Goal: Task Accomplishment & Management: Manage account settings

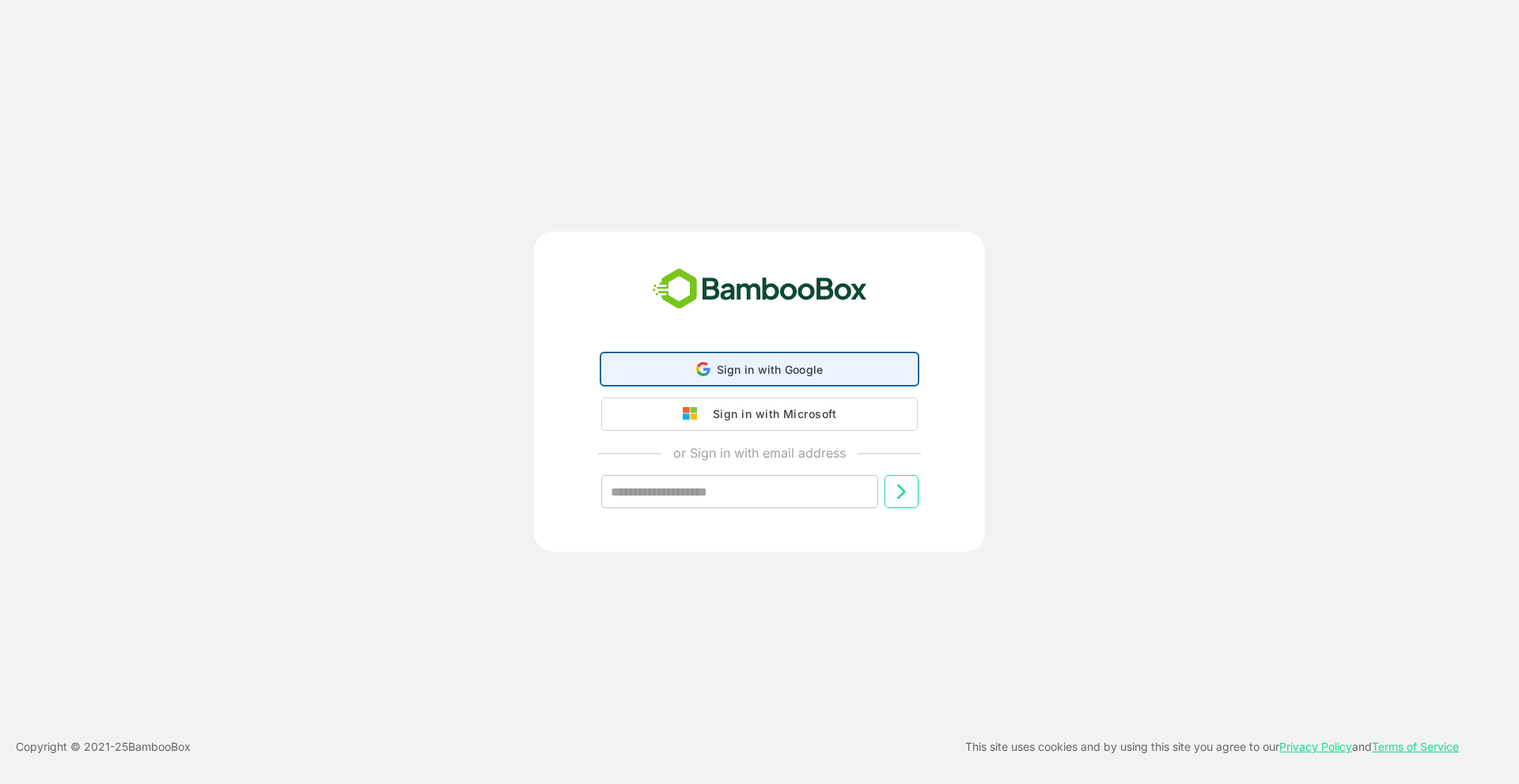
click at [739, 372] on span "Sign in with Google" at bounding box center [770, 370] width 107 height 13
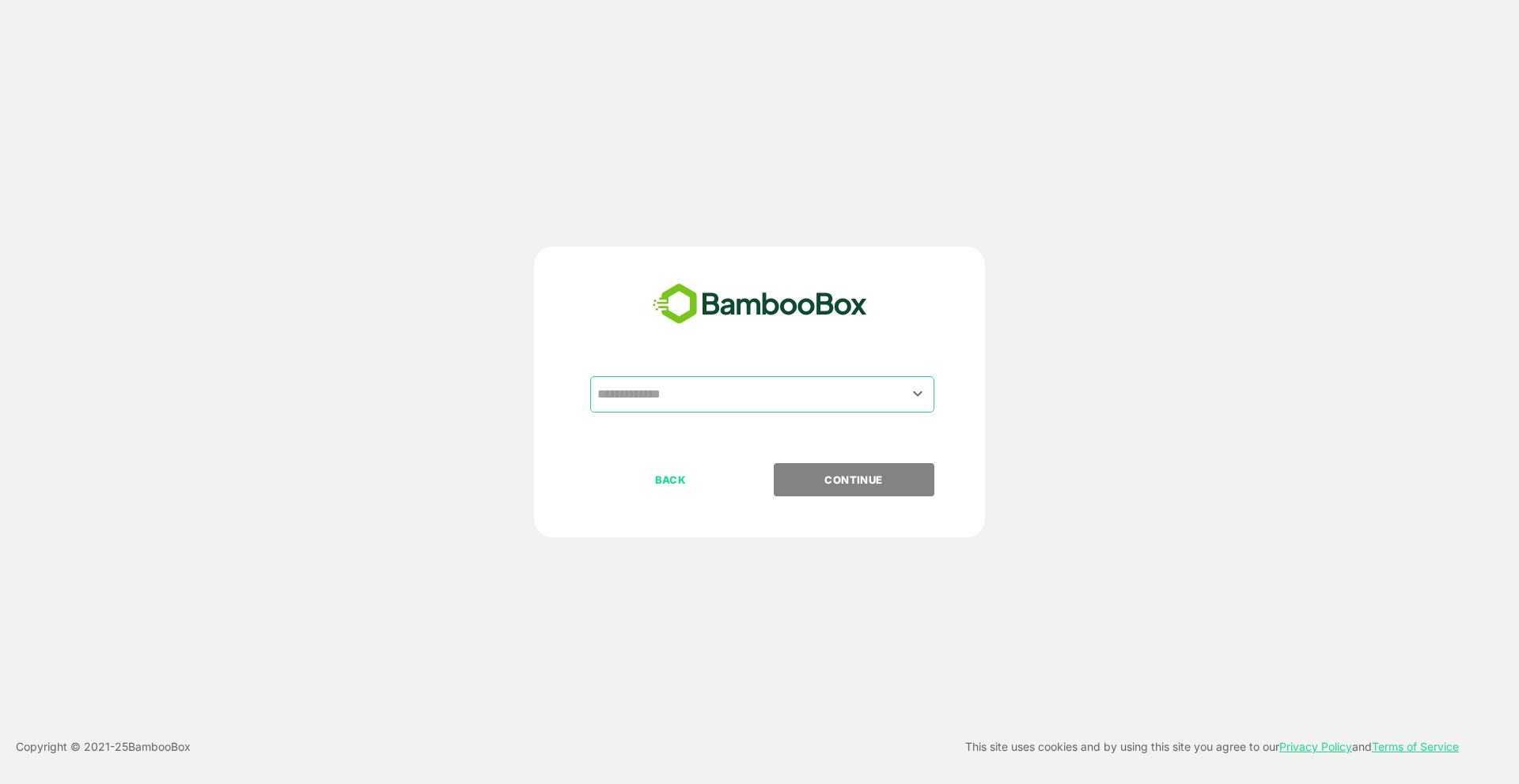
click at [838, 397] on input "text" at bounding box center [762, 394] width 337 height 30
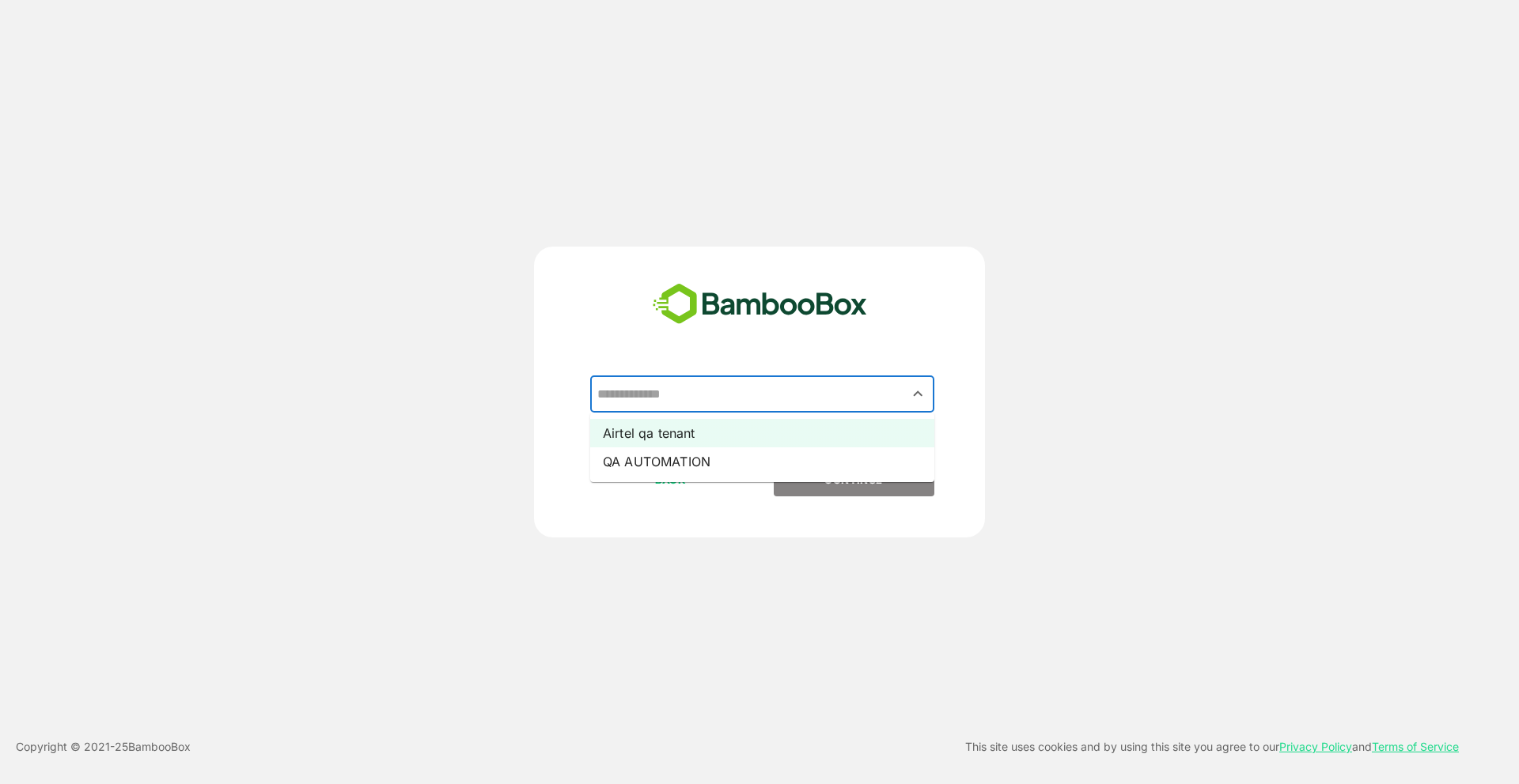
click at [808, 440] on li "Airtel qa tenant" at bounding box center [761, 433] width 344 height 29
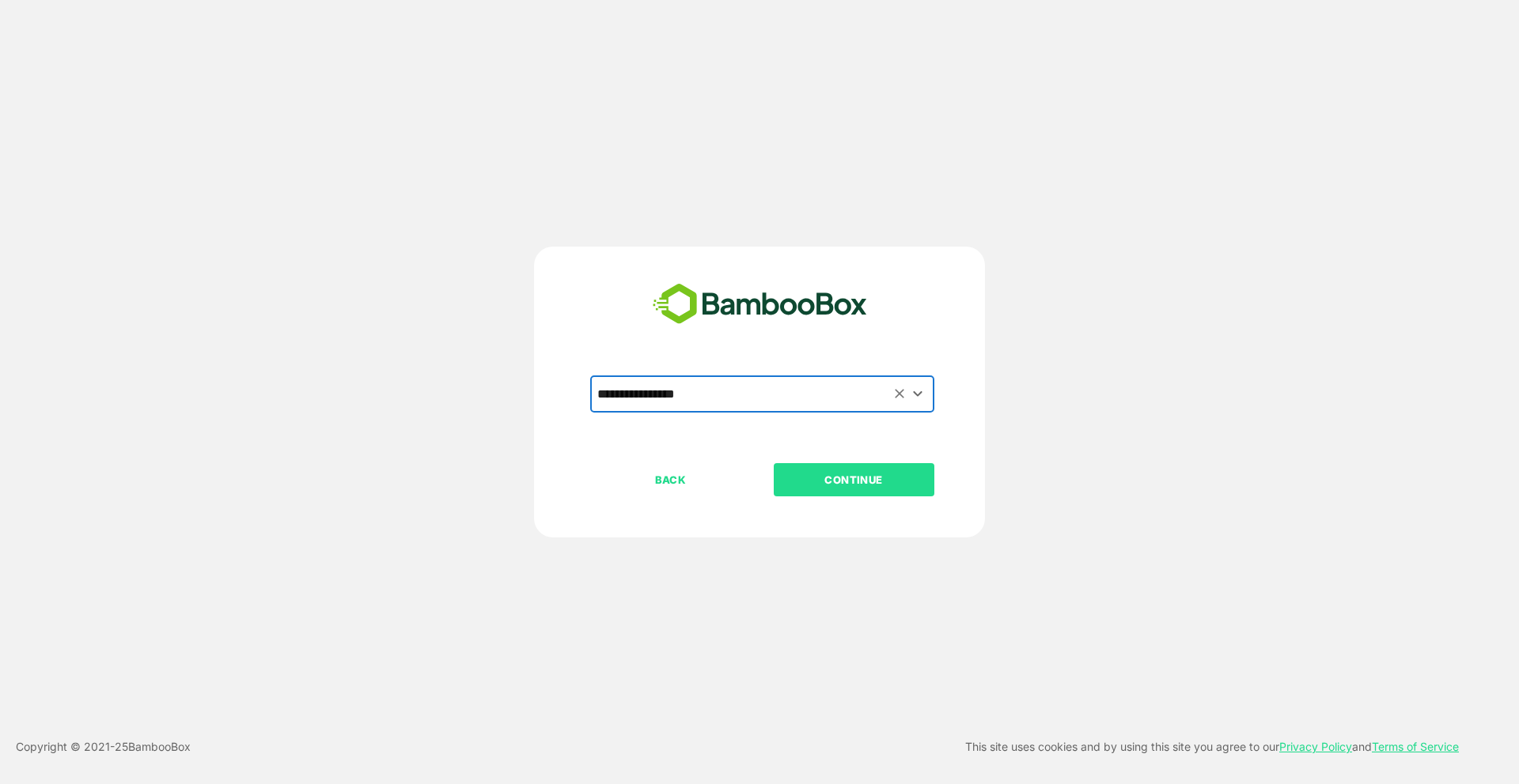
click at [826, 462] on div "**********" at bounding box center [759, 419] width 394 height 87
click at [922, 391] on icon "Open" at bounding box center [918, 393] width 19 height 19
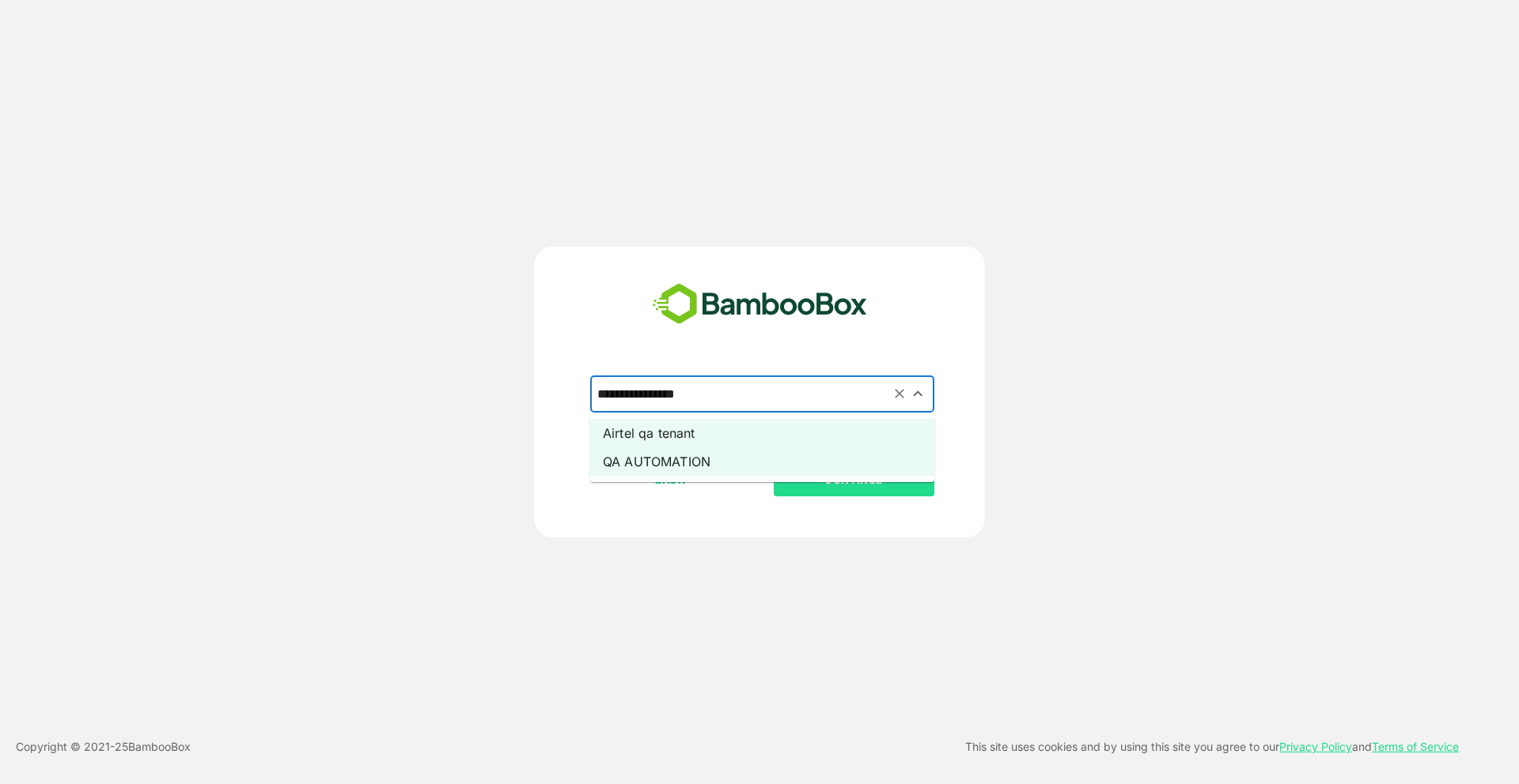
click at [841, 466] on li "QA AUTOMATION" at bounding box center [761, 462] width 344 height 29
type input "**********"
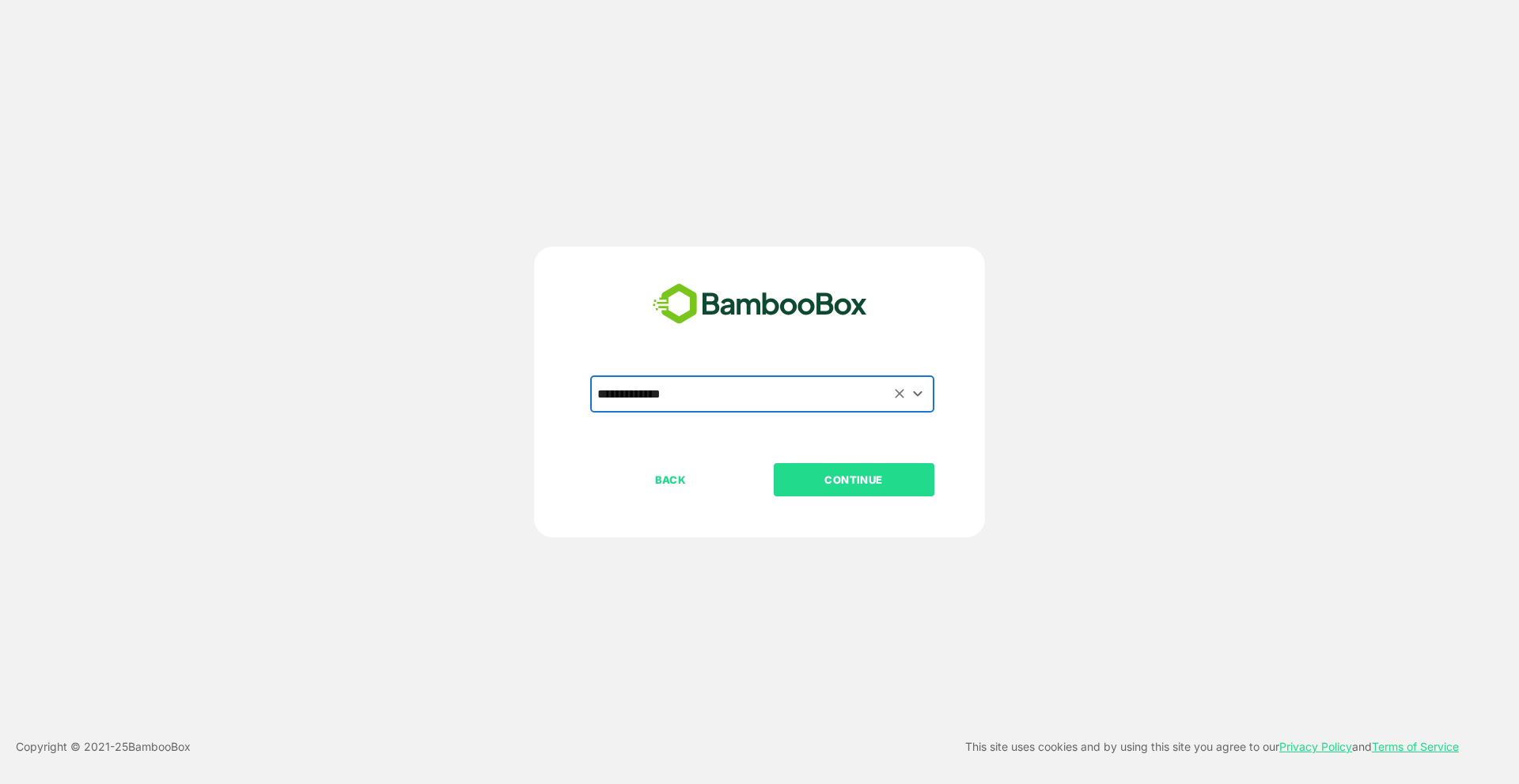
click at [846, 484] on p "CONTINUE" at bounding box center [854, 480] width 158 height 17
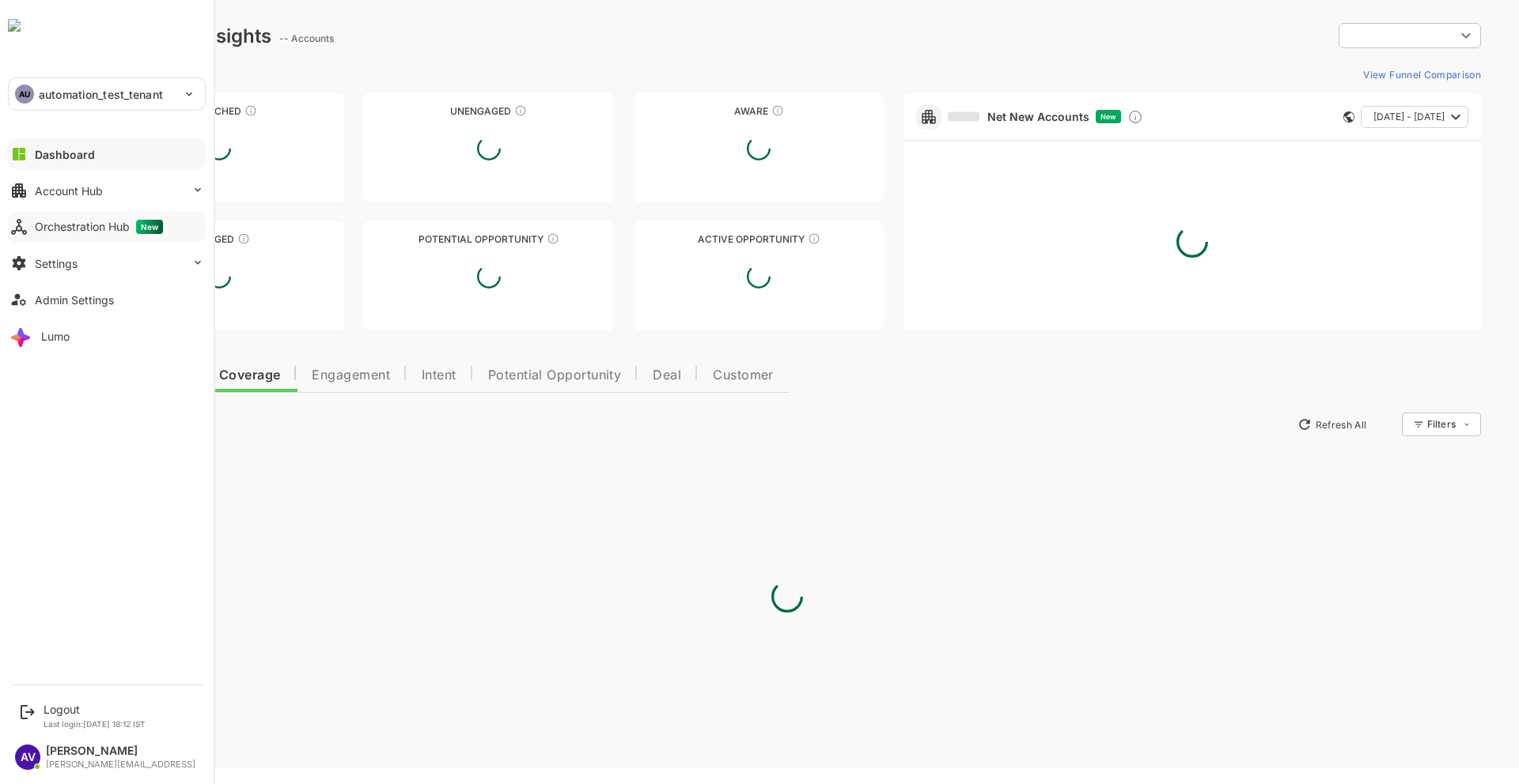
type input "**********"
click at [68, 240] on button "Orchestration Hub New" at bounding box center [107, 227] width 198 height 31
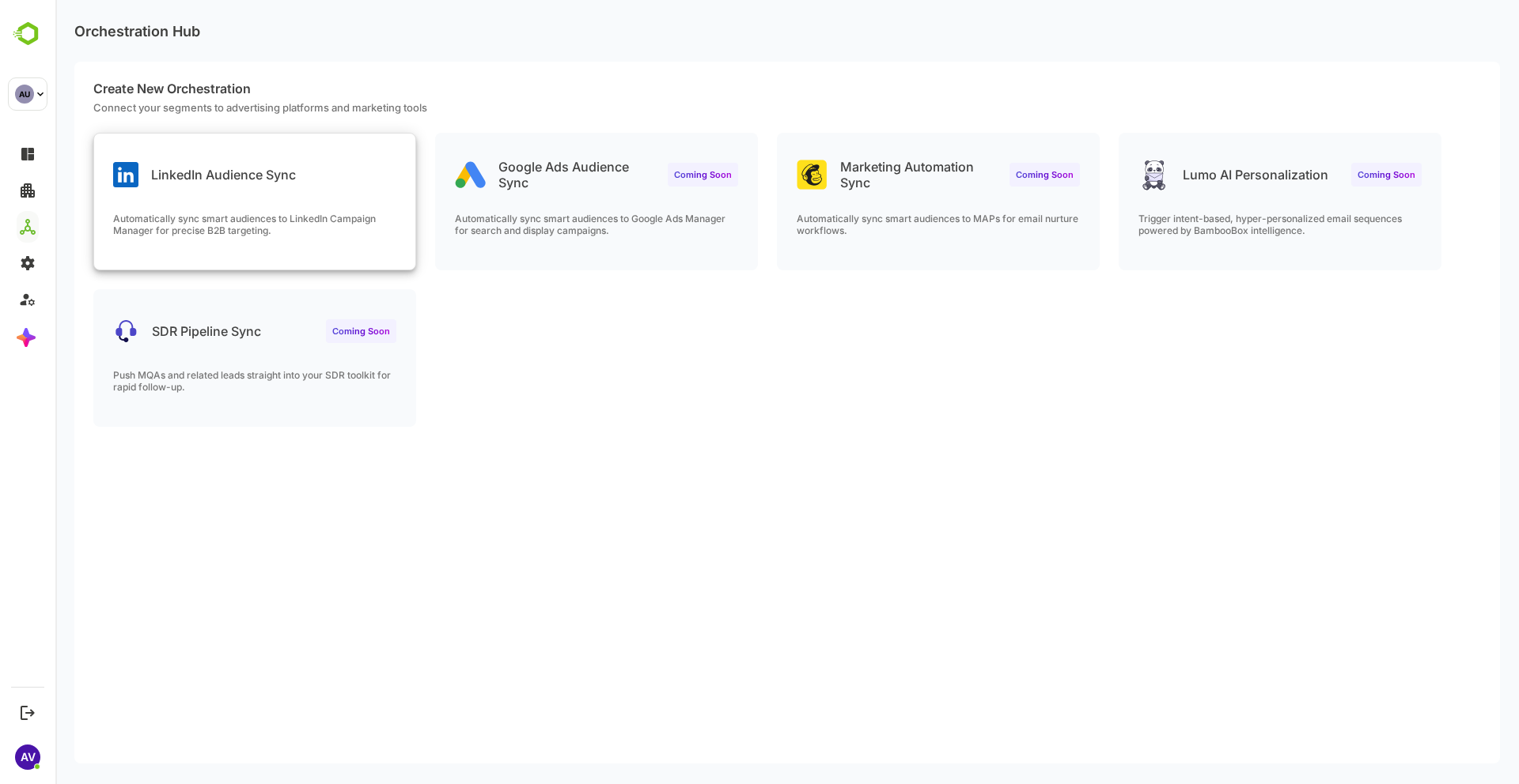
click at [287, 157] on div "LinkedIn Audience Sync" at bounding box center [254, 162] width 321 height 57
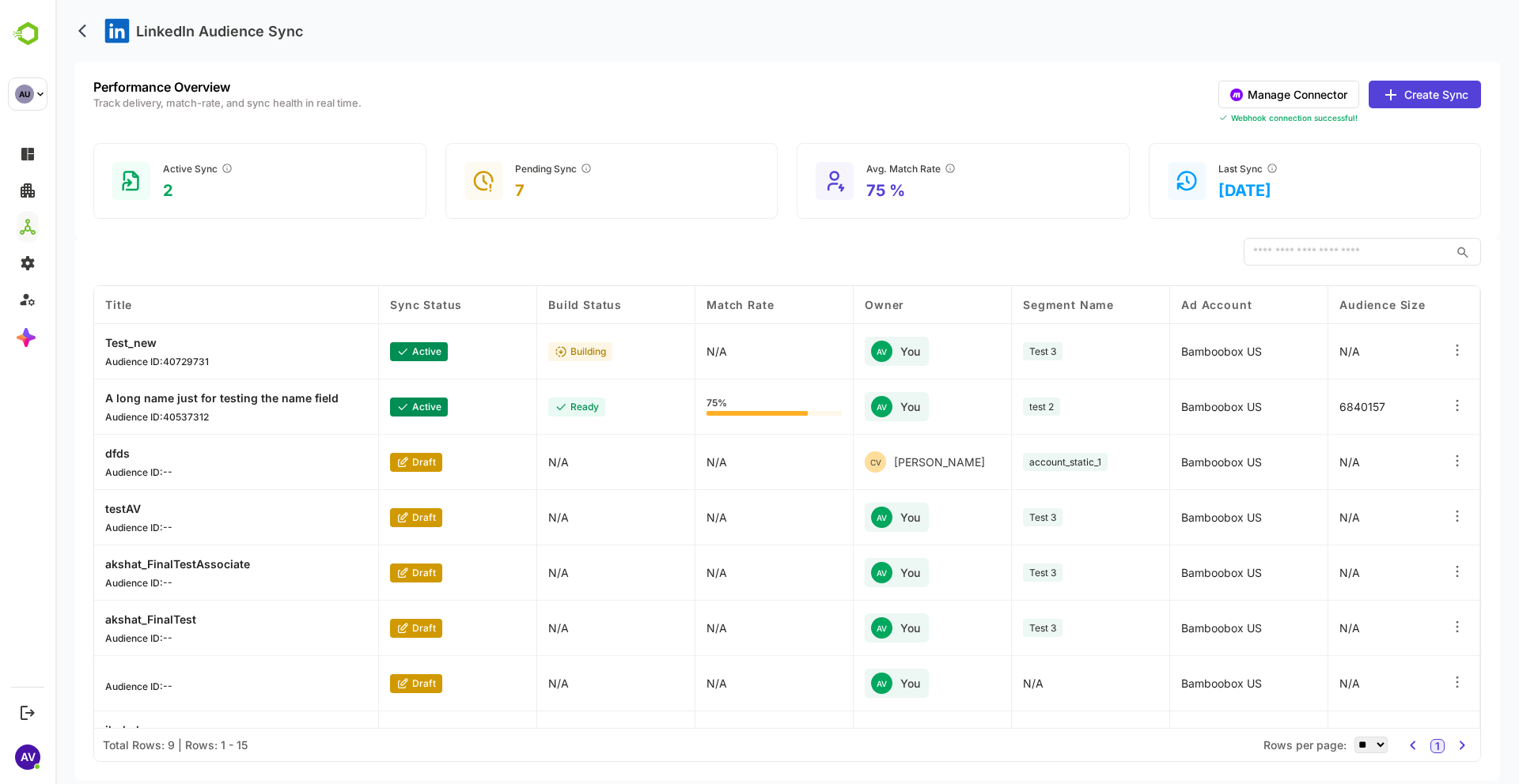
click at [1451, 347] on icon at bounding box center [1457, 350] width 16 height 16
click at [1398, 416] on div "Delete Orchestration" at bounding box center [1360, 420] width 137 height 27
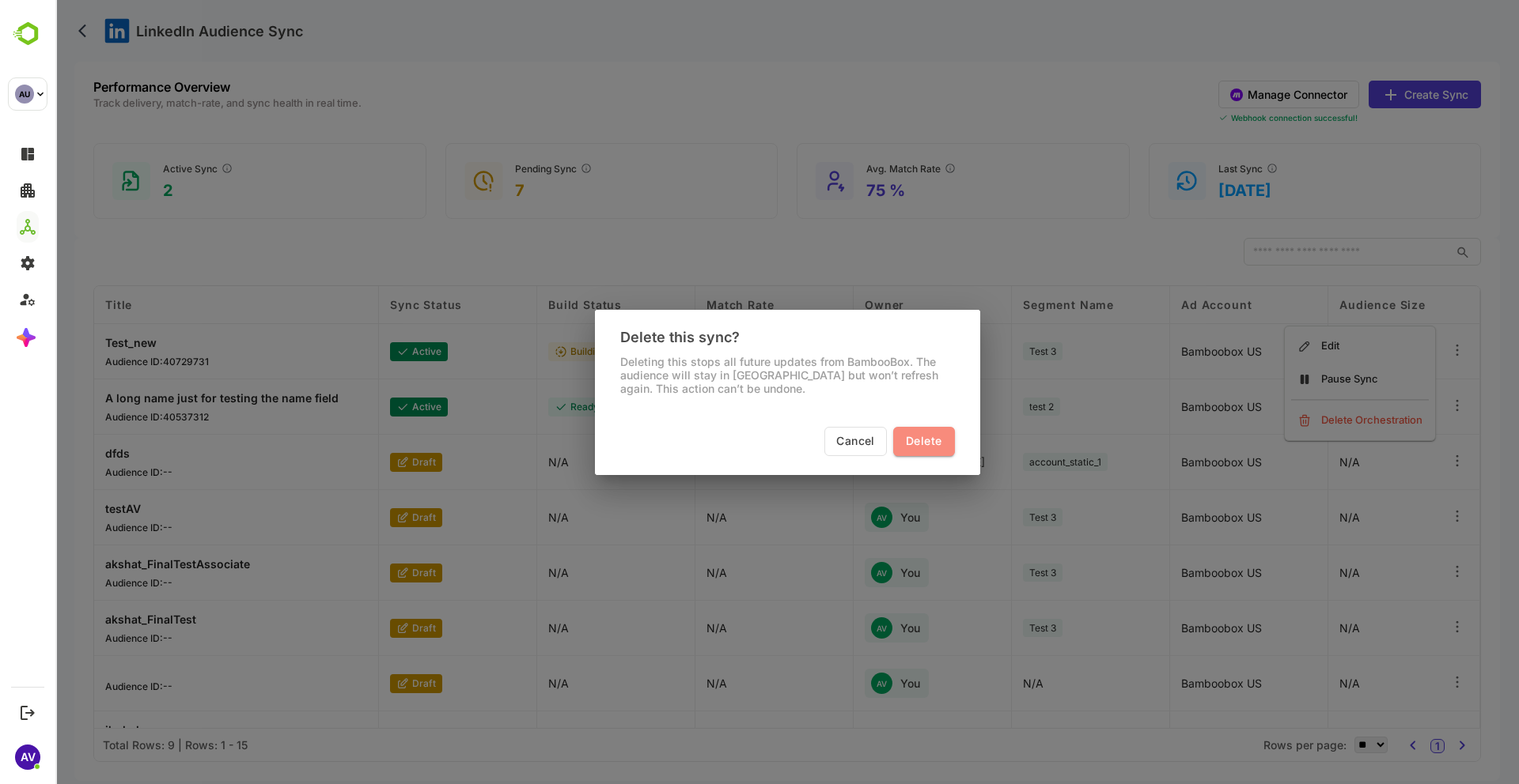
click at [916, 431] on button "Delete" at bounding box center [923, 441] width 61 height 30
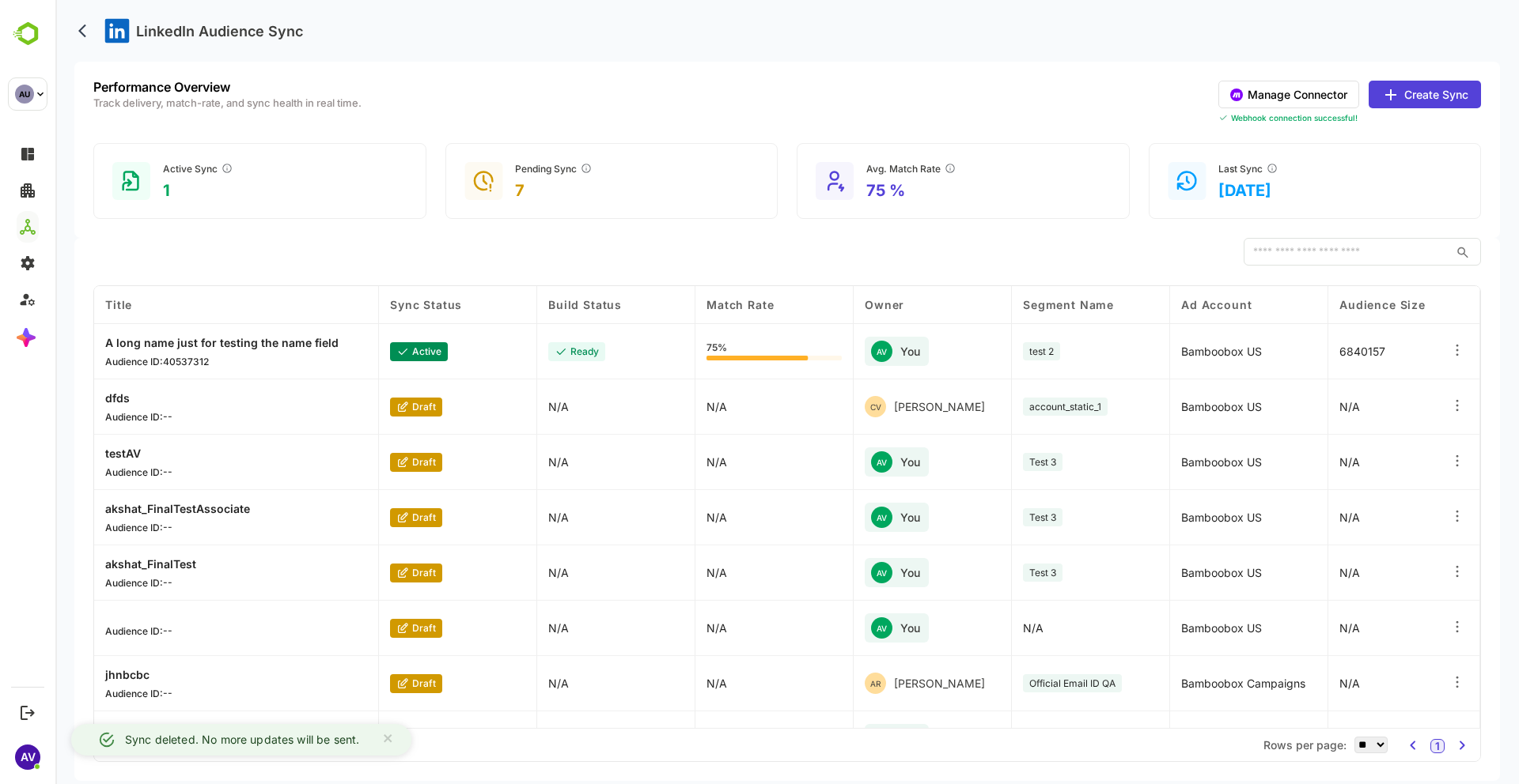
click at [1456, 351] on icon at bounding box center [1457, 351] width 2 height 2
click at [1390, 431] on div "Delete Orchestration" at bounding box center [1360, 420] width 137 height 27
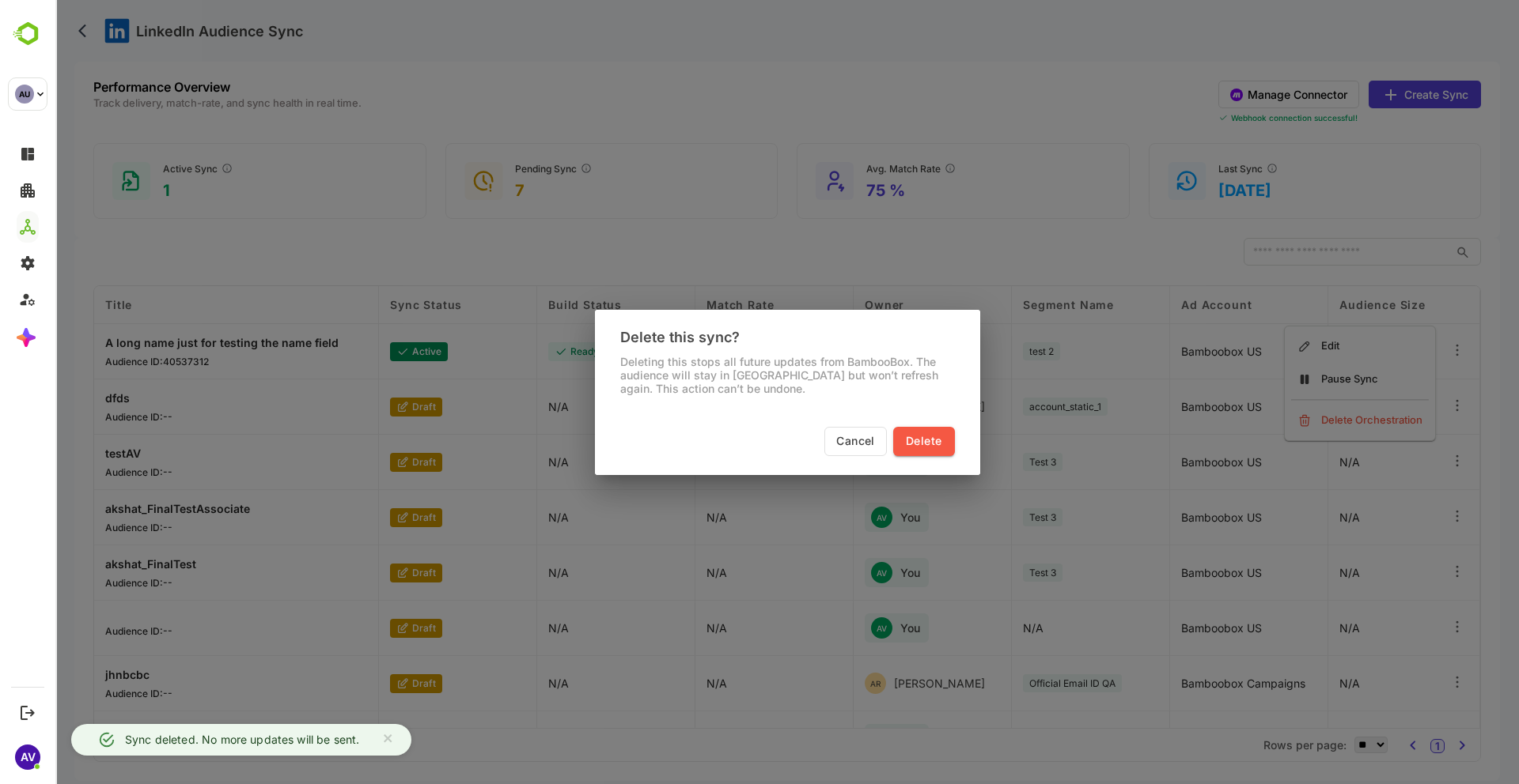
click at [930, 434] on span "Delete" at bounding box center [922, 441] width 35 height 20
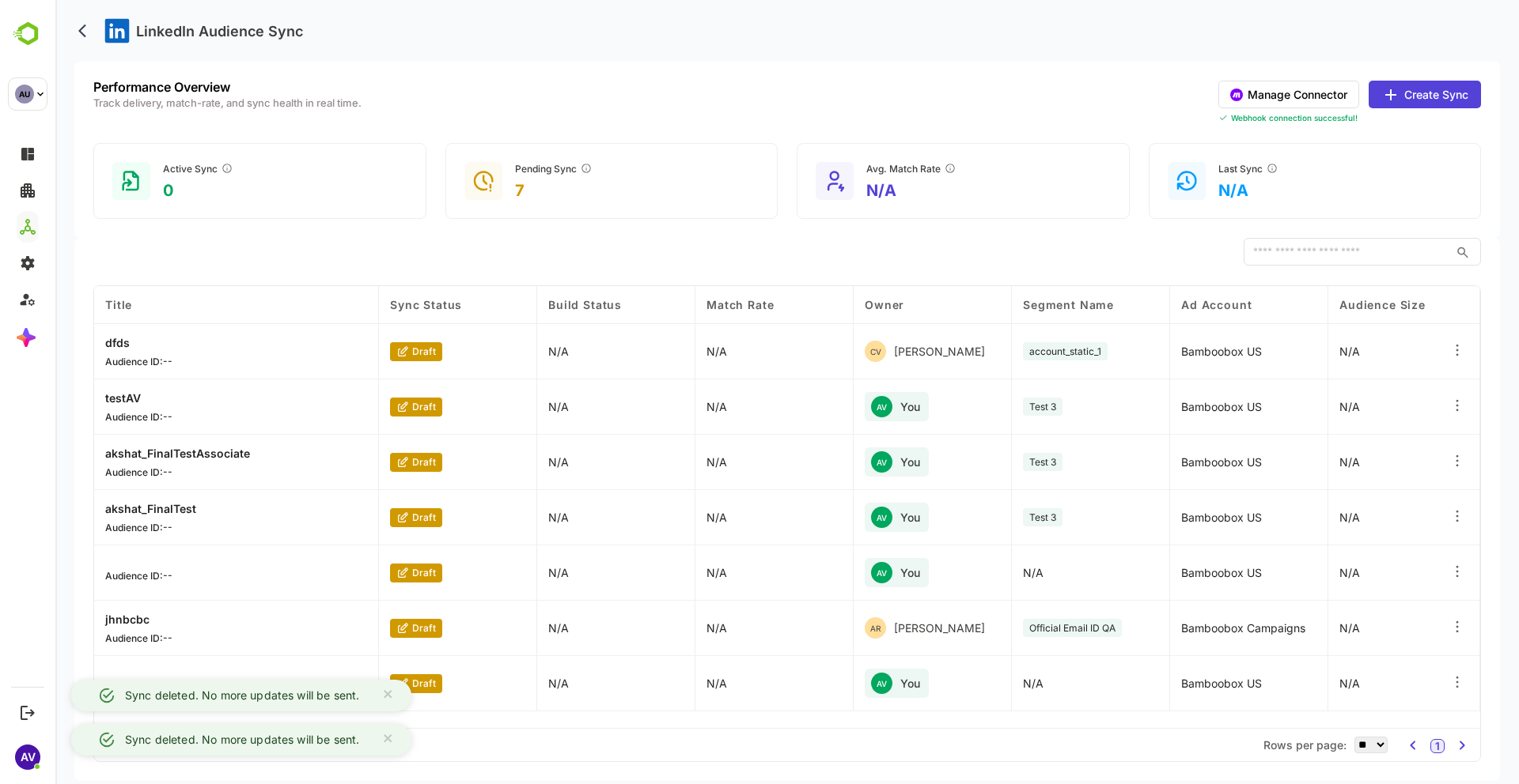
click at [1455, 410] on icon at bounding box center [1457, 406] width 16 height 16
click at [1381, 461] on div "Delete Orchestration" at bounding box center [1360, 464] width 137 height 27
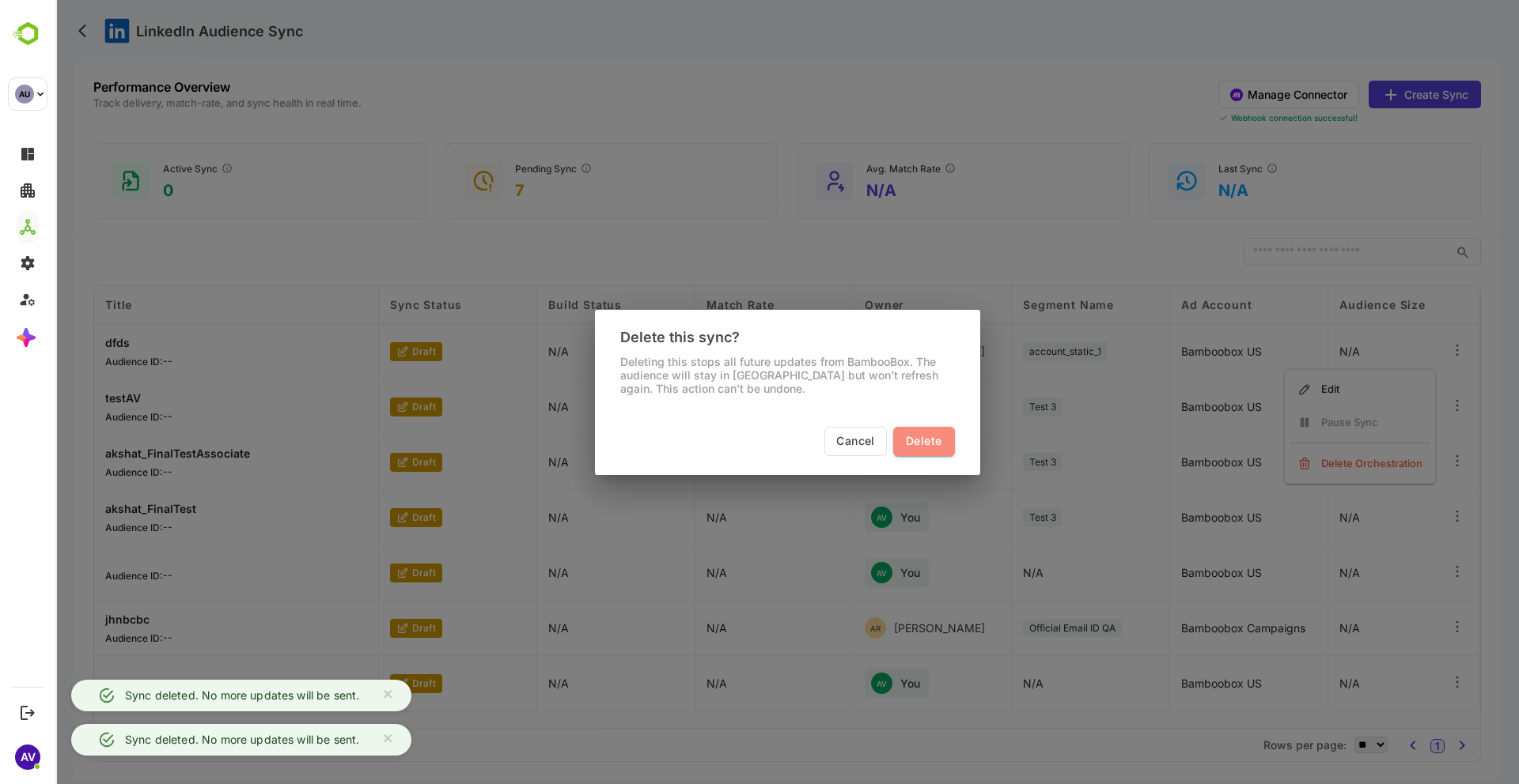
click at [910, 439] on span "Delete" at bounding box center [922, 441] width 35 height 20
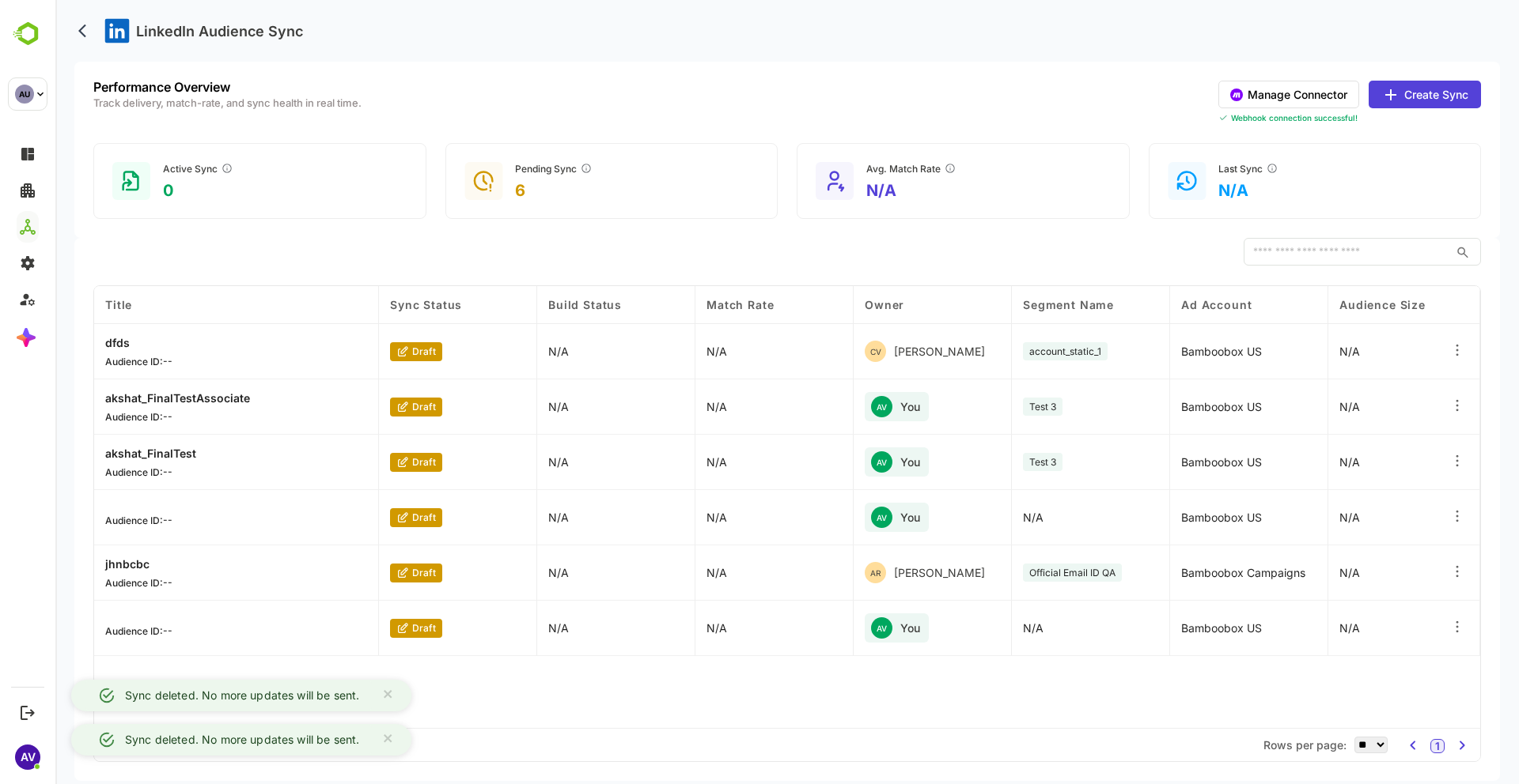
click at [1459, 406] on icon at bounding box center [1457, 406] width 16 height 16
click at [1362, 466] on div "Delete Orchestration" at bounding box center [1360, 464] width 137 height 27
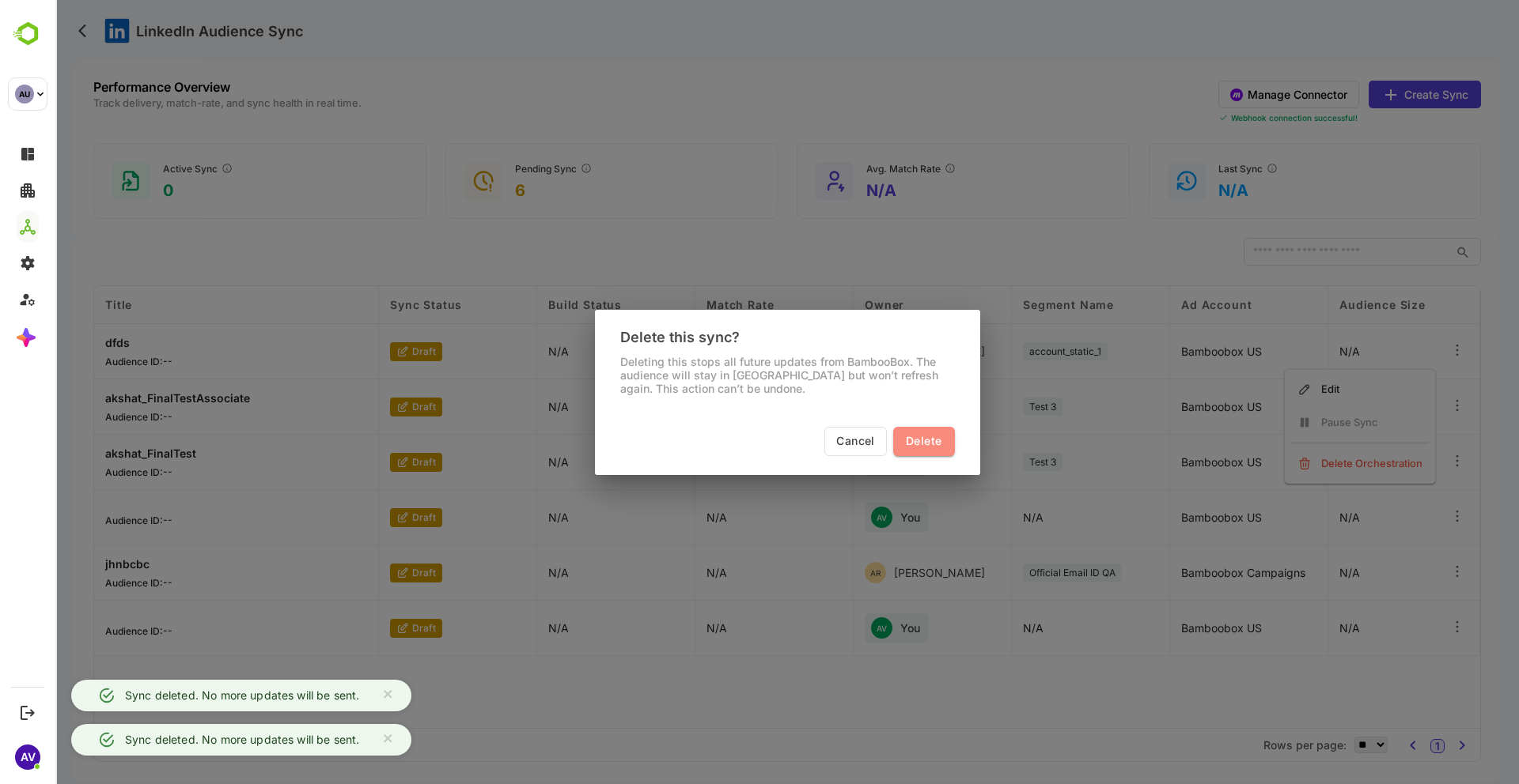
click at [927, 433] on span "Delete" at bounding box center [922, 441] width 35 height 20
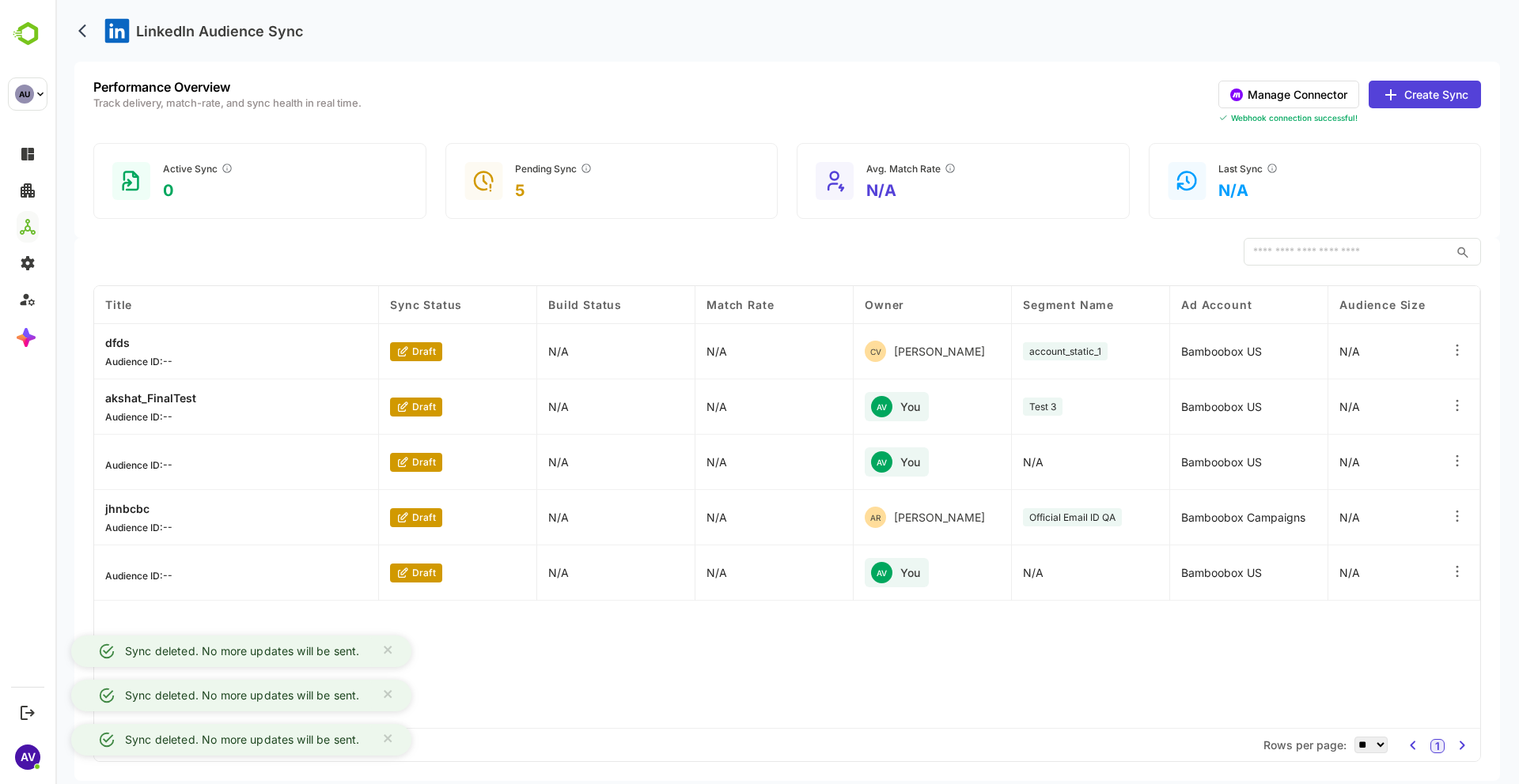
click at [1452, 407] on icon at bounding box center [1457, 406] width 16 height 16
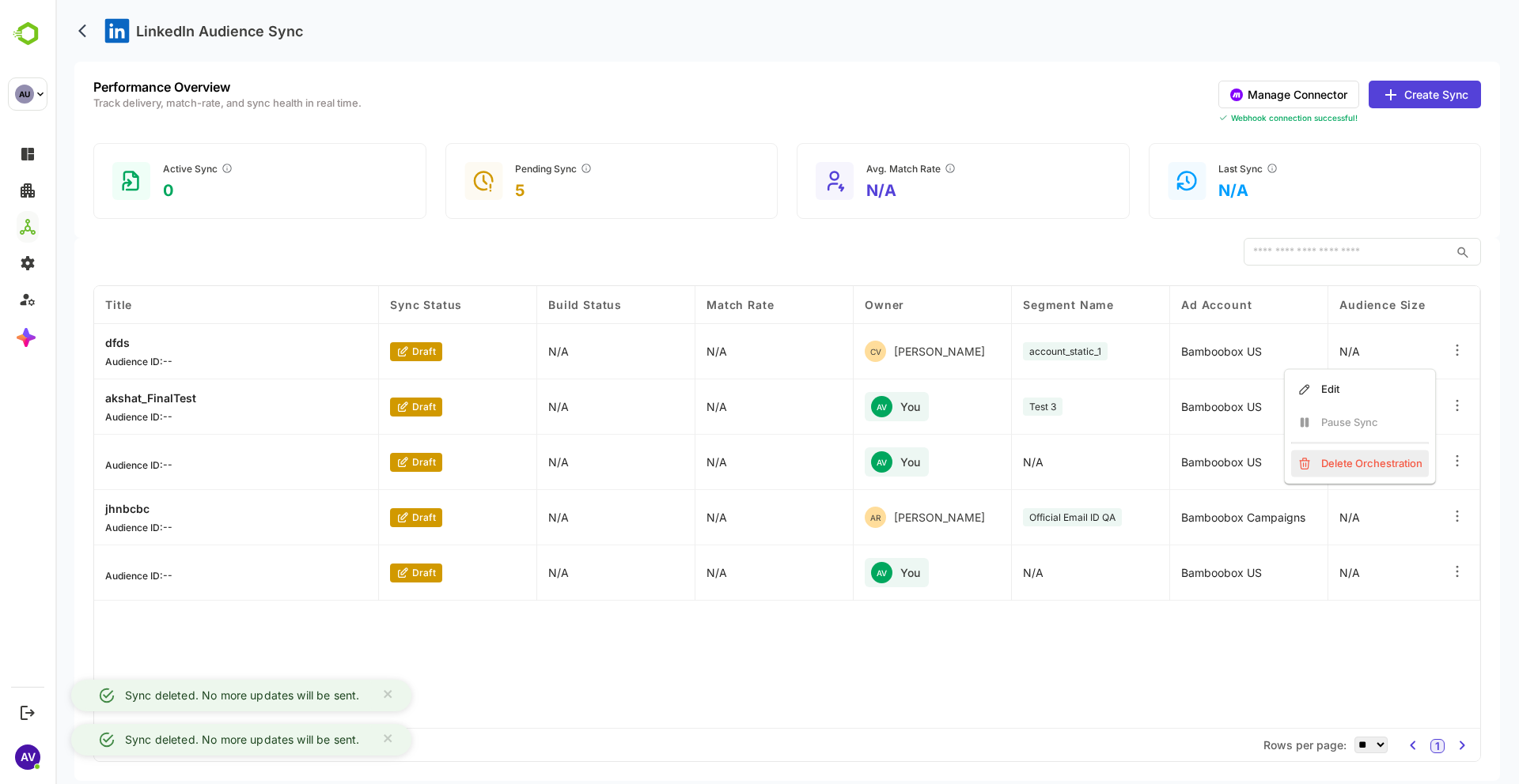
click at [1343, 468] on div "Delete Orchestration" at bounding box center [1360, 464] width 137 height 27
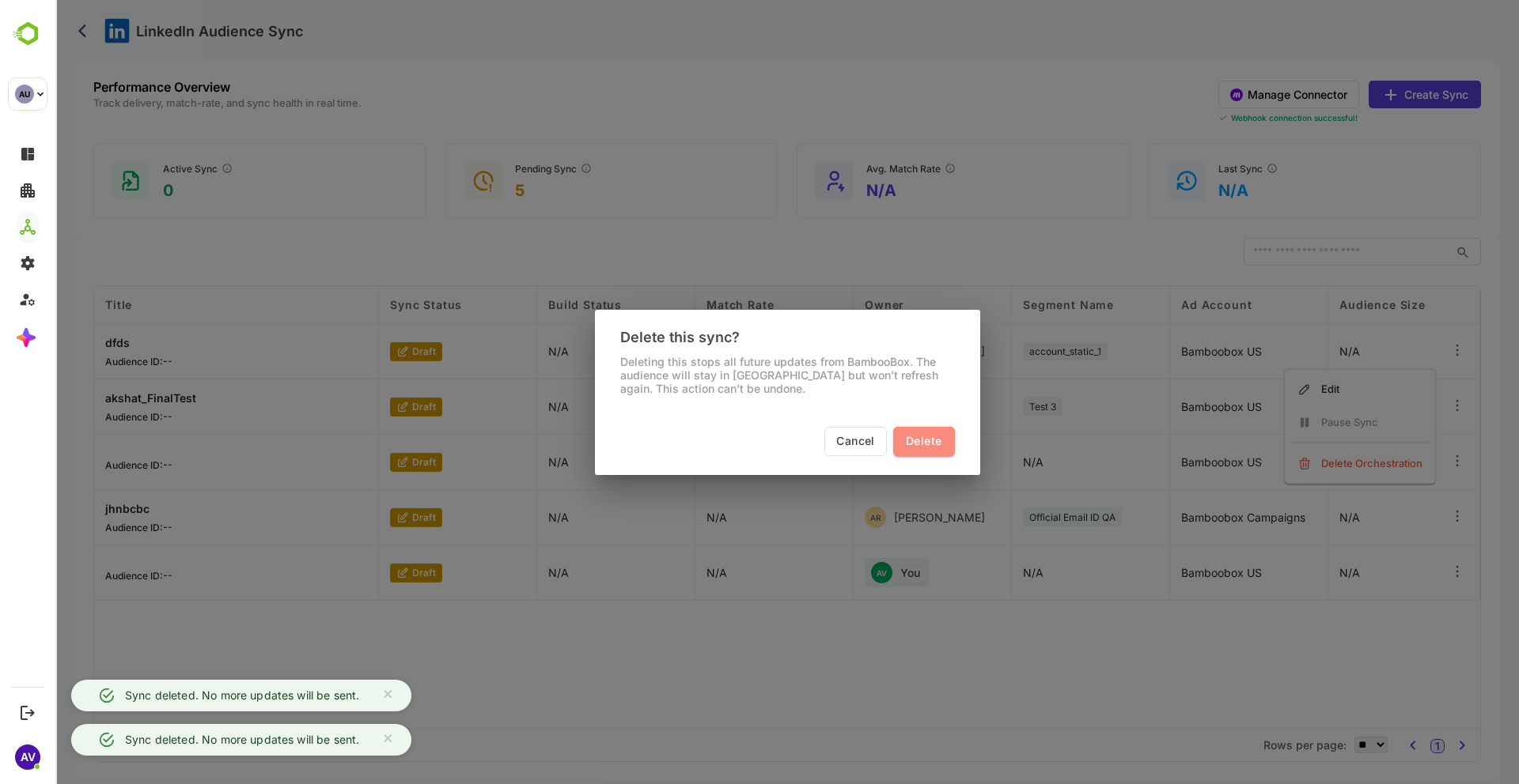
click at [920, 432] on span "Delete" at bounding box center [922, 441] width 35 height 20
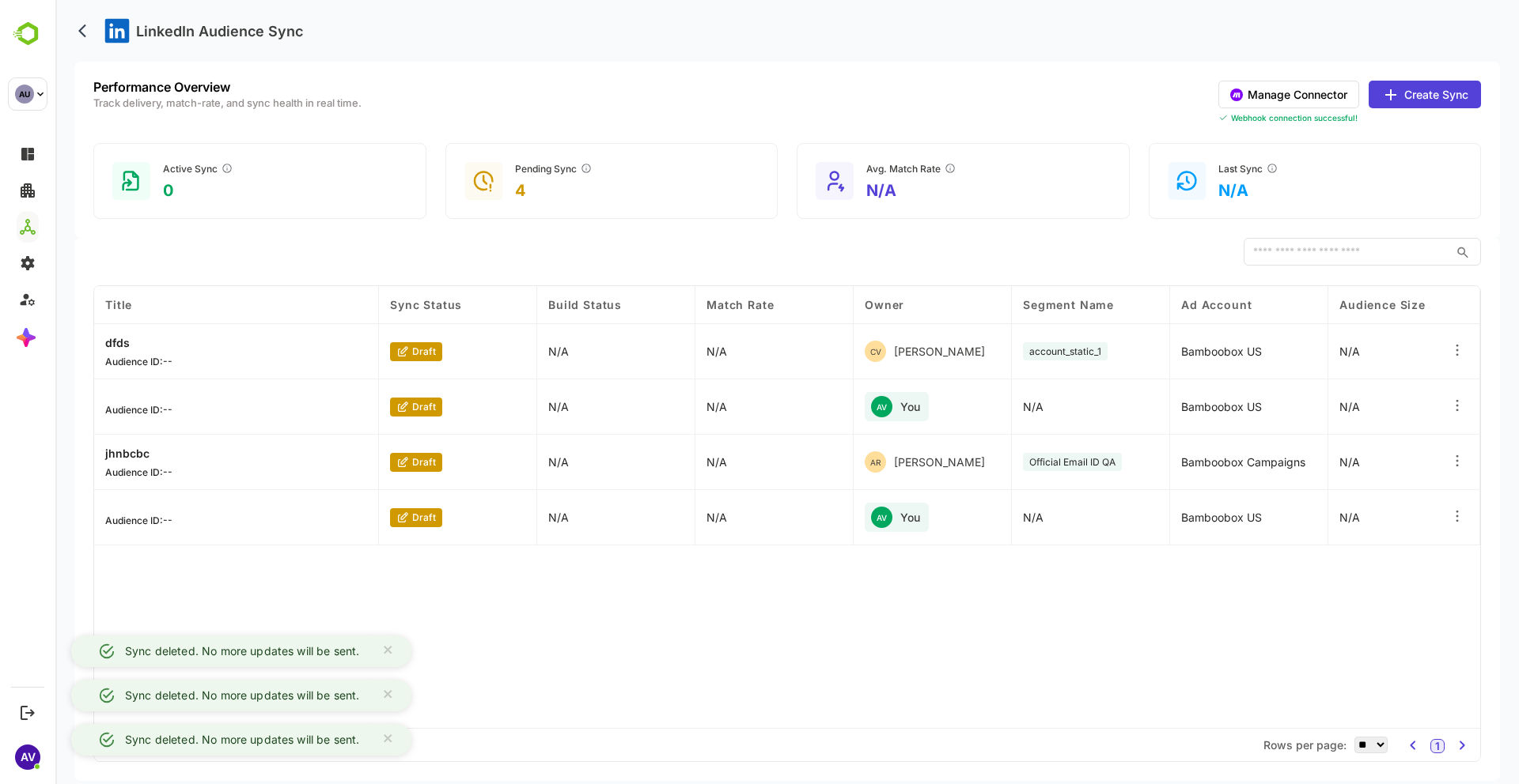
click at [1461, 412] on icon at bounding box center [1457, 406] width 16 height 16
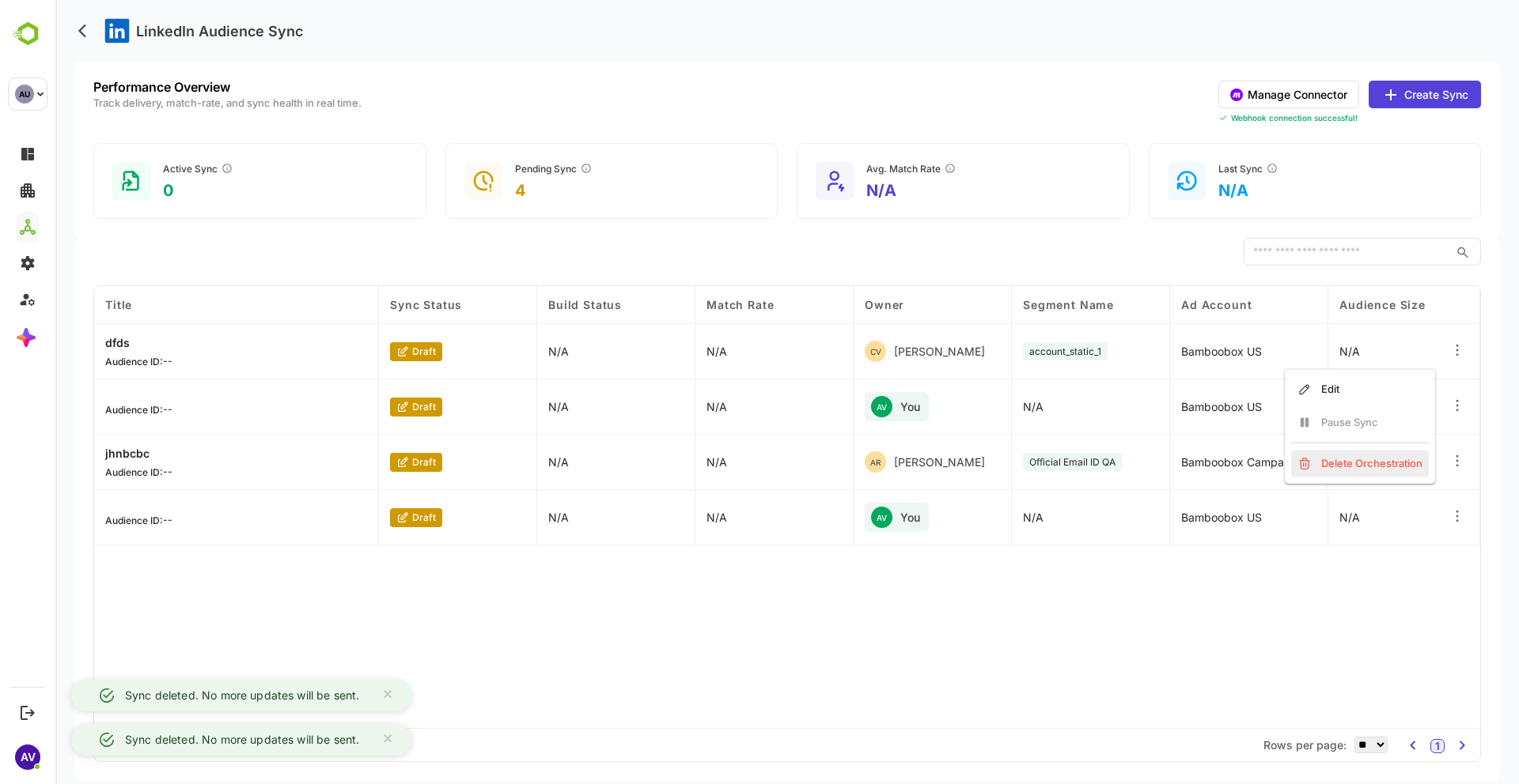
click at [1323, 468] on div "Delete Orchestration" at bounding box center [1360, 464] width 137 height 27
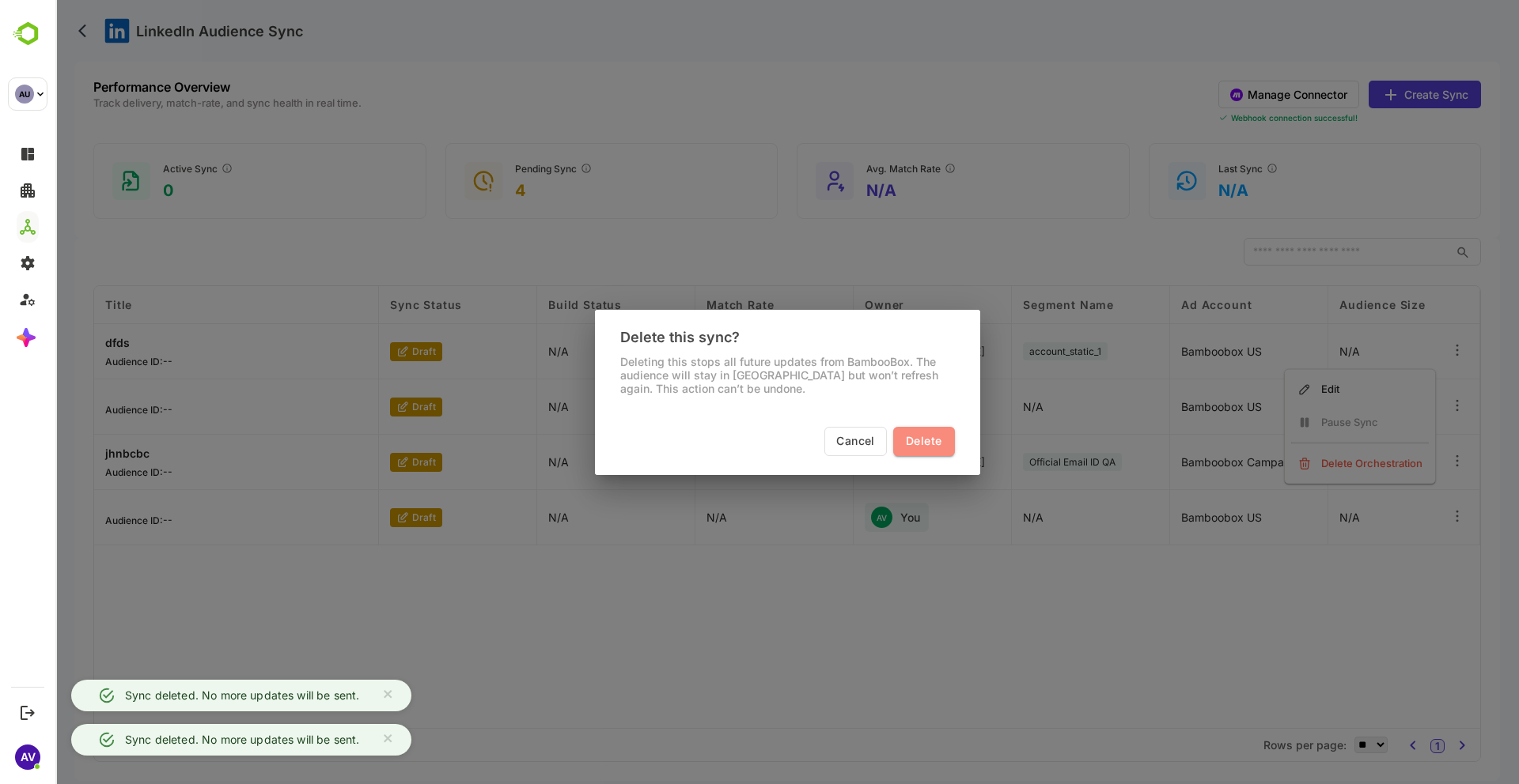
click at [928, 448] on span "Delete" at bounding box center [922, 441] width 35 height 20
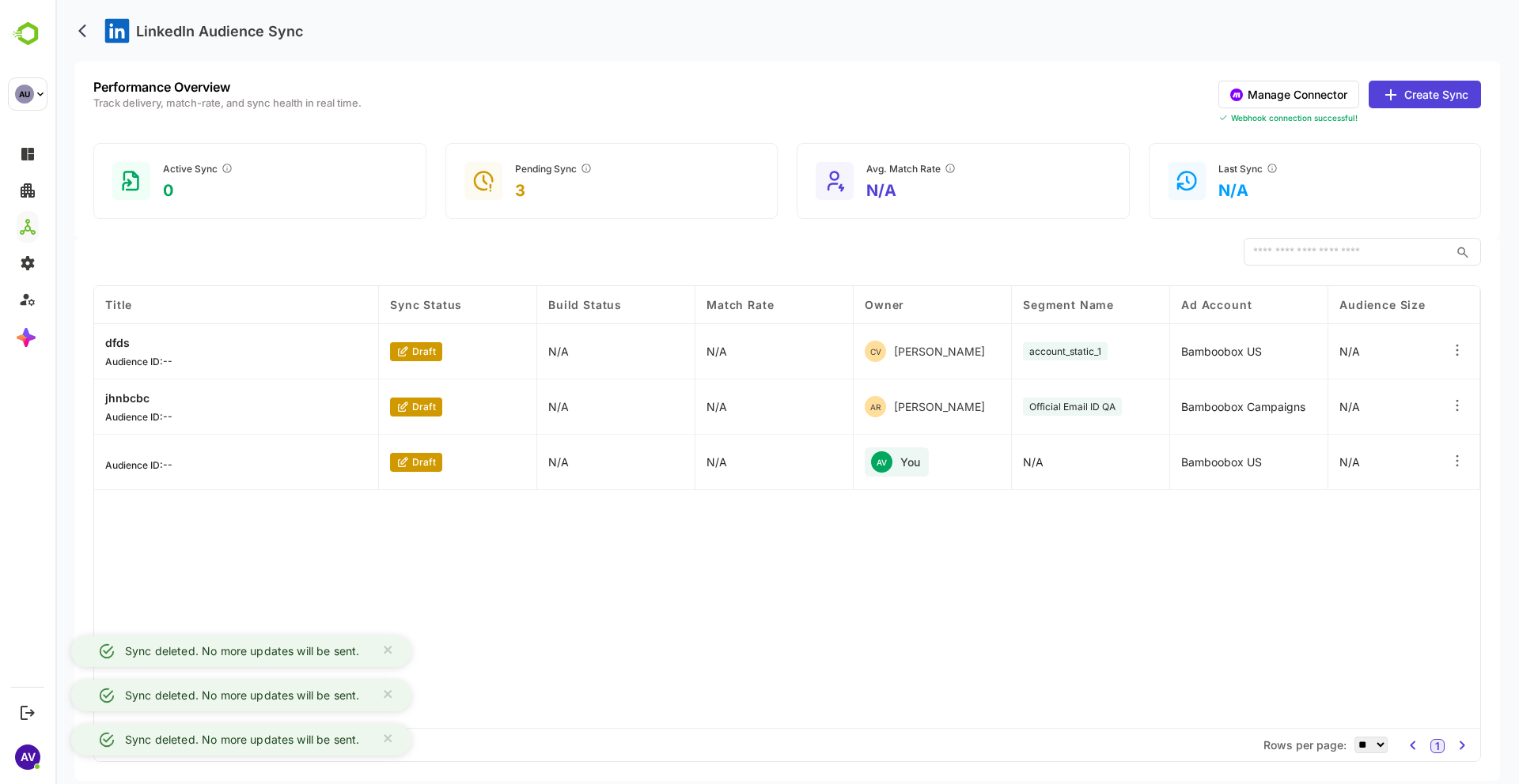
click at [1456, 454] on icon at bounding box center [1457, 461] width 16 height 16
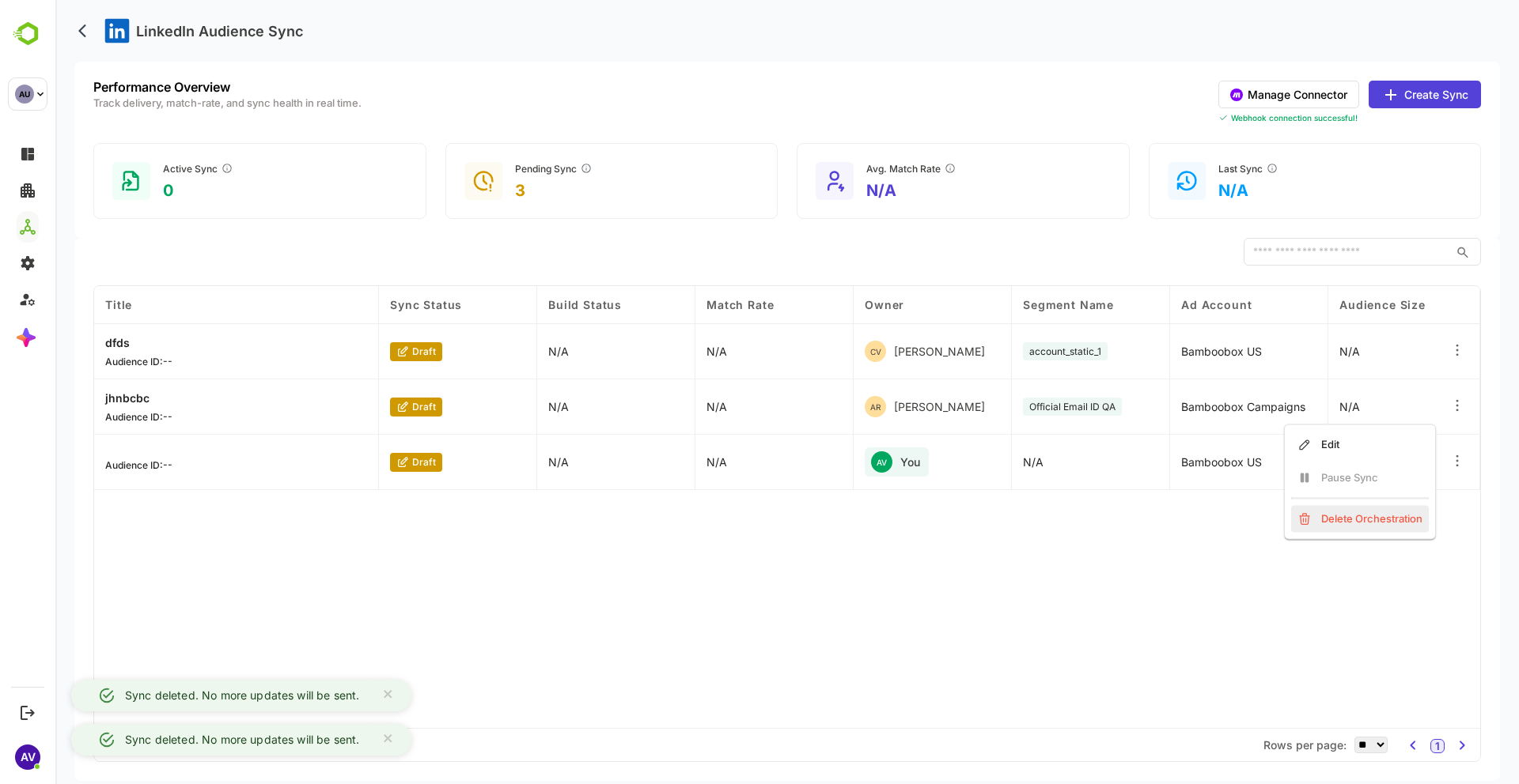
click at [1333, 519] on div "Delete Orchestration" at bounding box center [1360, 519] width 137 height 27
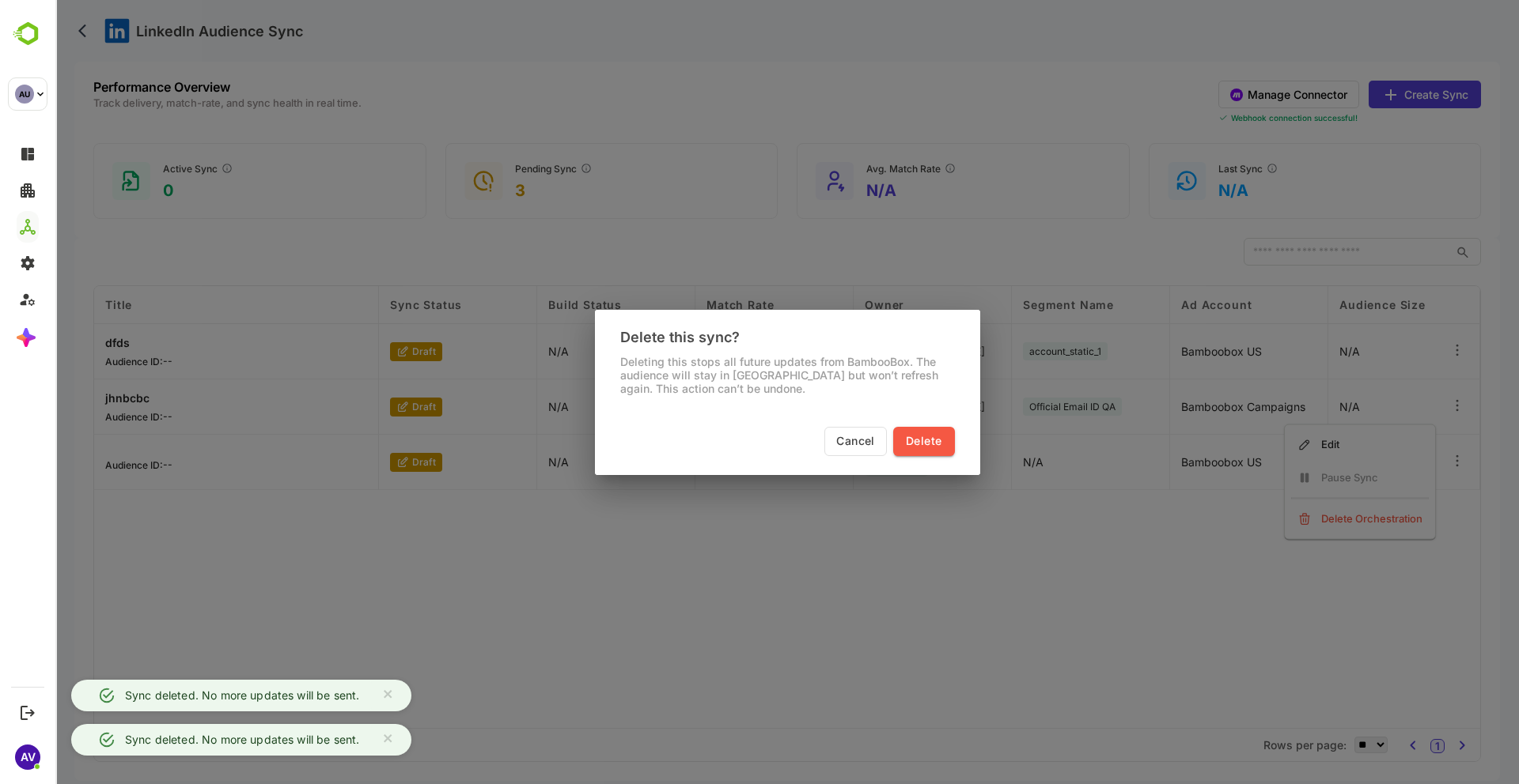
click at [928, 437] on span "Delete" at bounding box center [922, 441] width 35 height 20
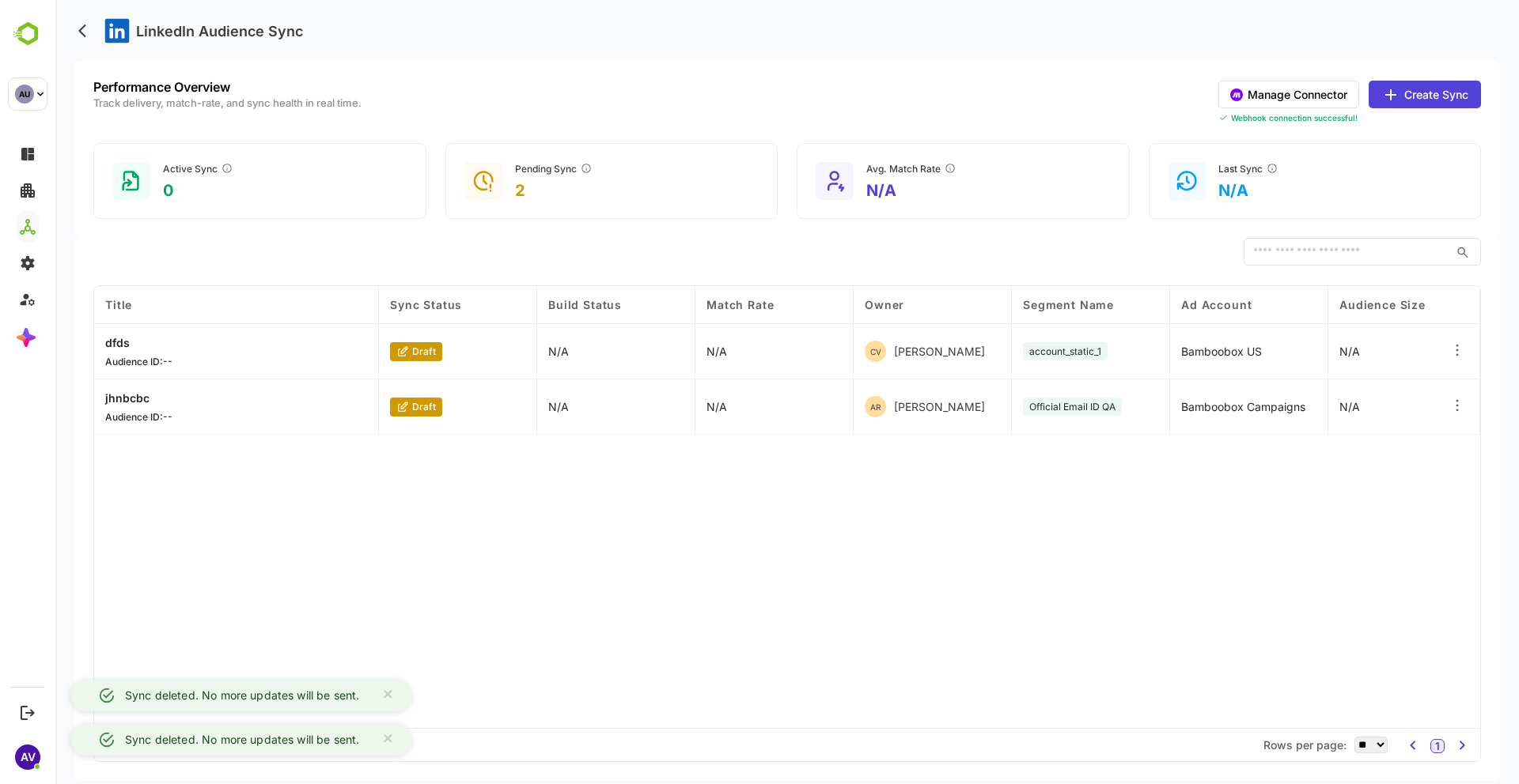
click at [906, 510] on div "Title Sync Status Build Status Match Rate Owner Segment Name Ad Account Audienc…" at bounding box center [787, 507] width 1386 height 442
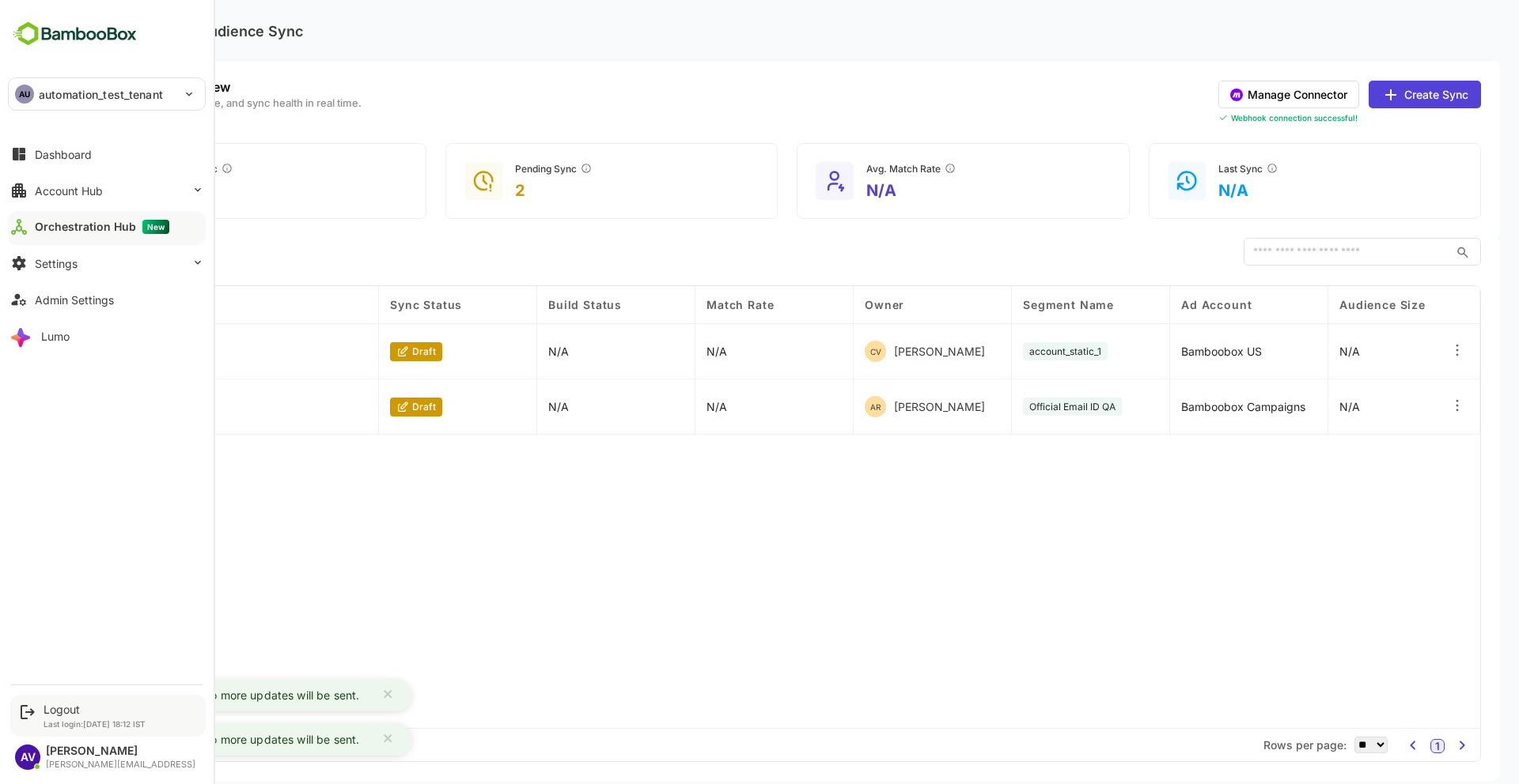
click at [46, 720] on p "Last login: [DATE] 18:12 IST" at bounding box center [94, 724] width 102 height 10
click at [58, 703] on div "Logout" at bounding box center [94, 710] width 102 height 13
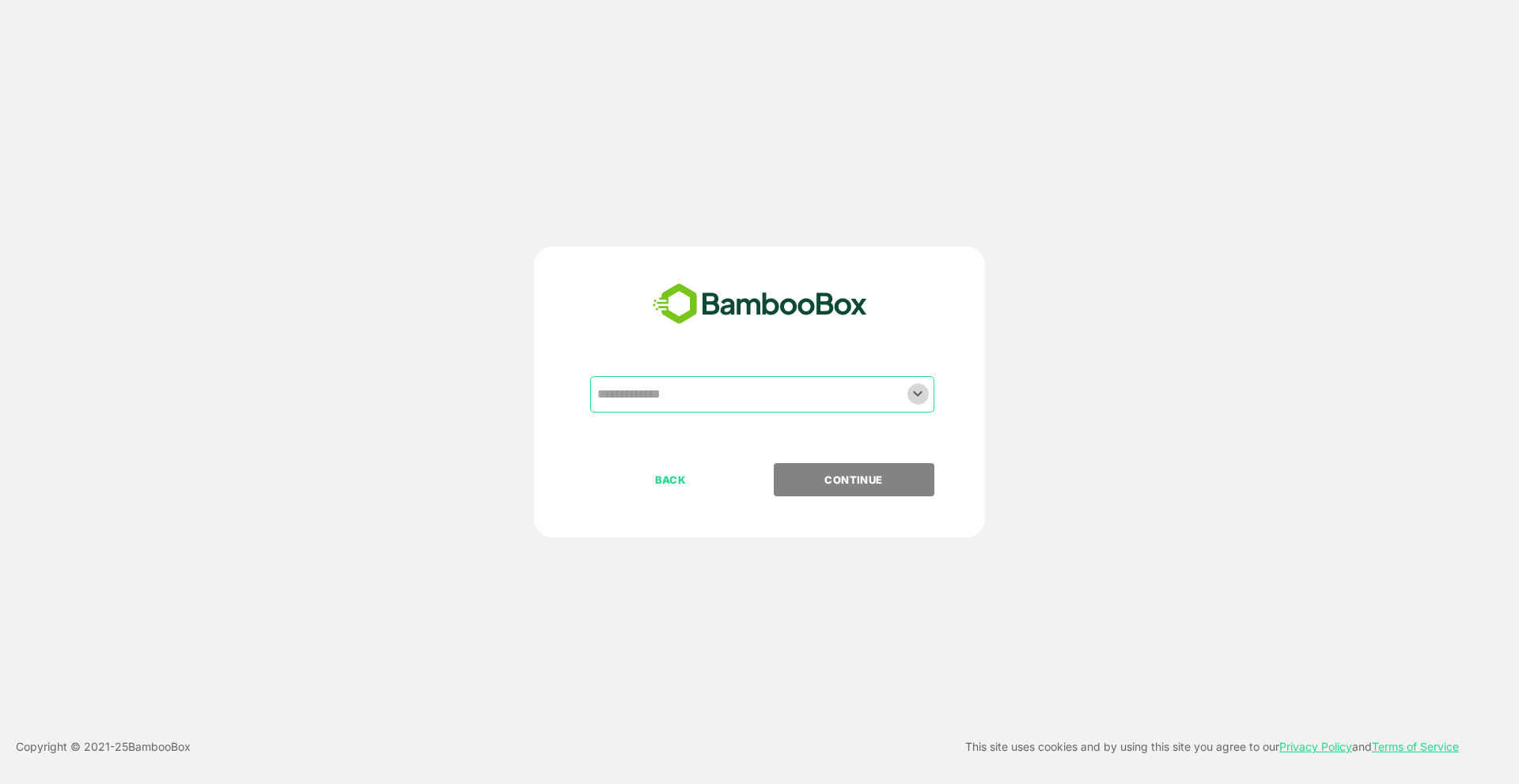
click at [916, 393] on icon "Open" at bounding box center [918, 394] width 9 height 6
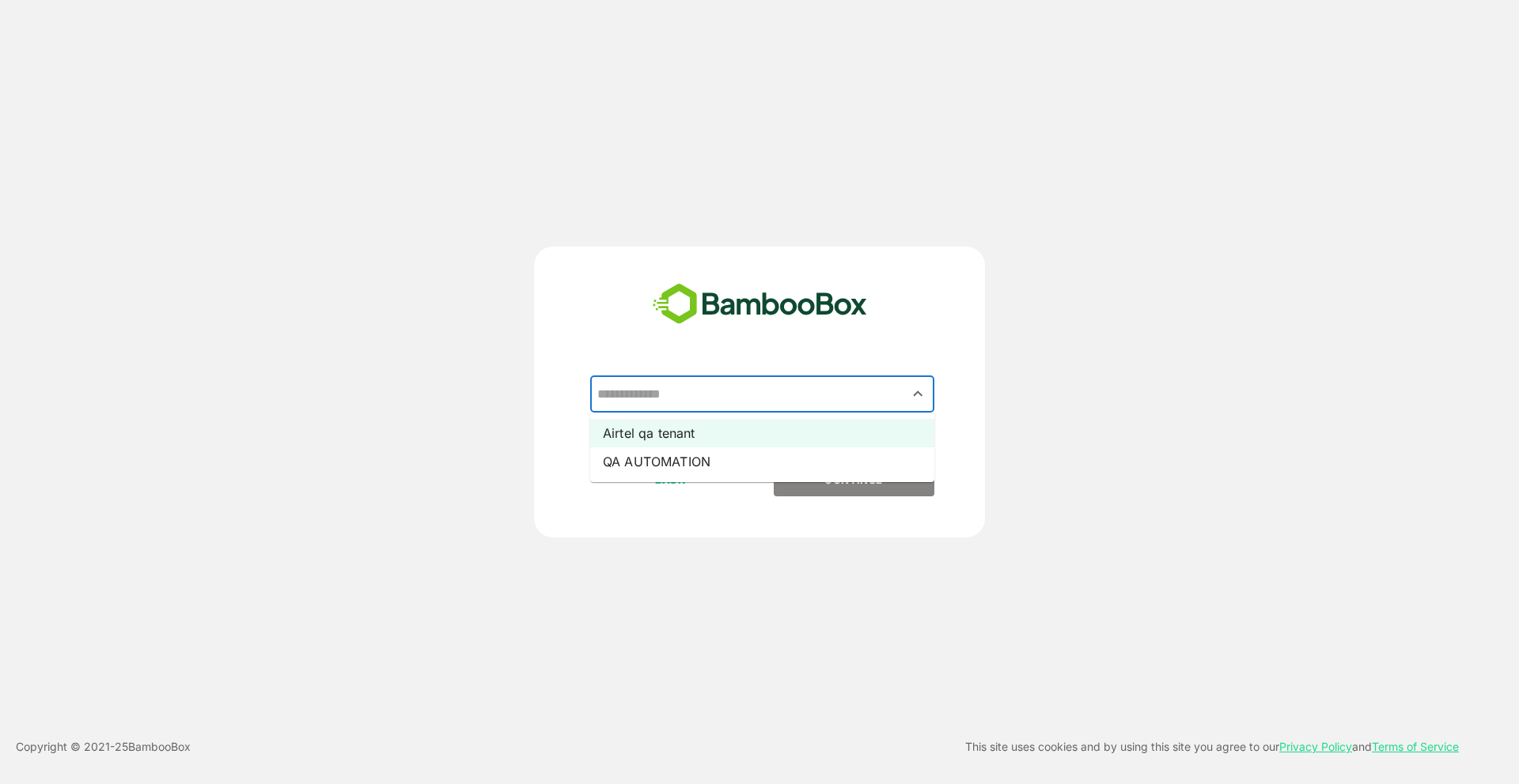
click at [881, 434] on li "Airtel qa tenant" at bounding box center [761, 433] width 344 height 29
type input "**********"
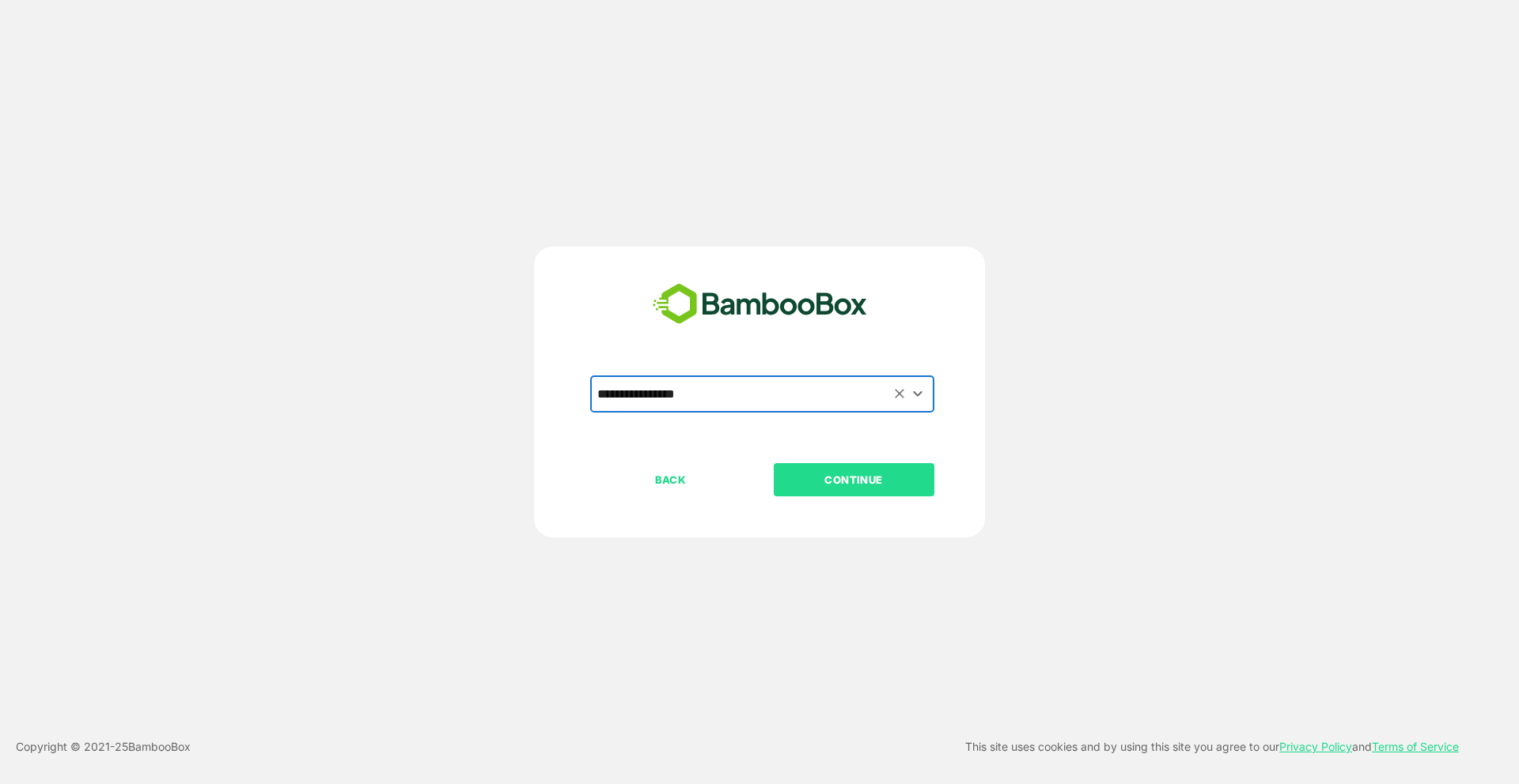
click at [883, 473] on p "CONTINUE" at bounding box center [854, 480] width 158 height 17
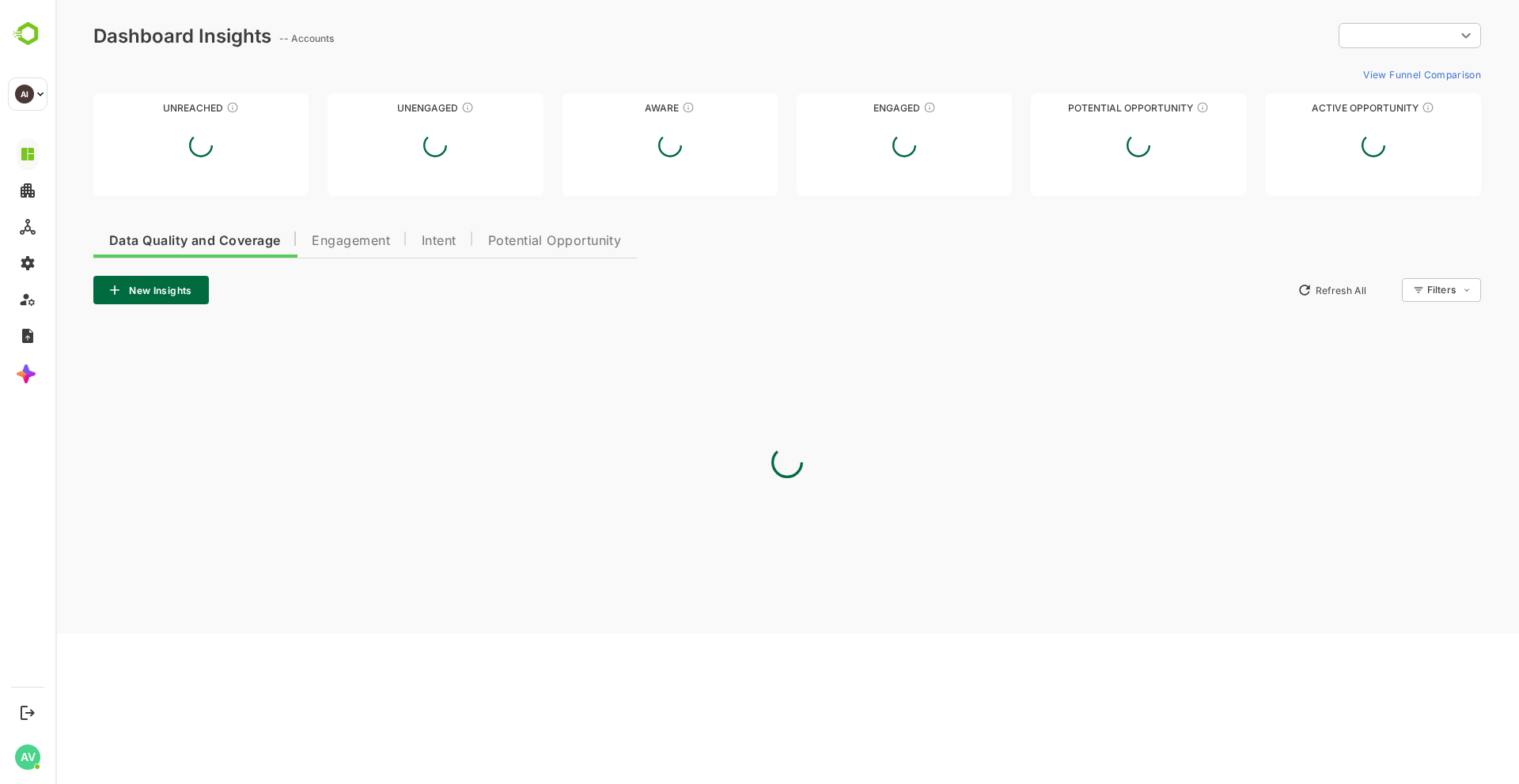
type input "**********"
